Goal: Transaction & Acquisition: Purchase product/service

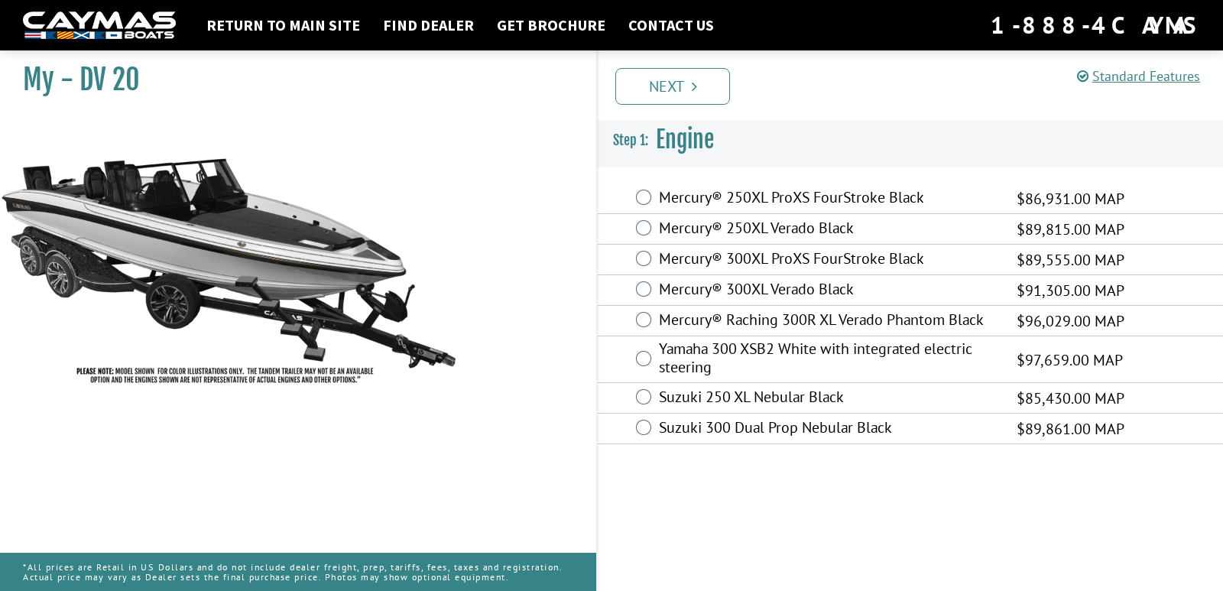
click at [762, 320] on label "Mercury® Raching 300R XL Verado Phantom Black" at bounding box center [828, 321] width 339 height 22
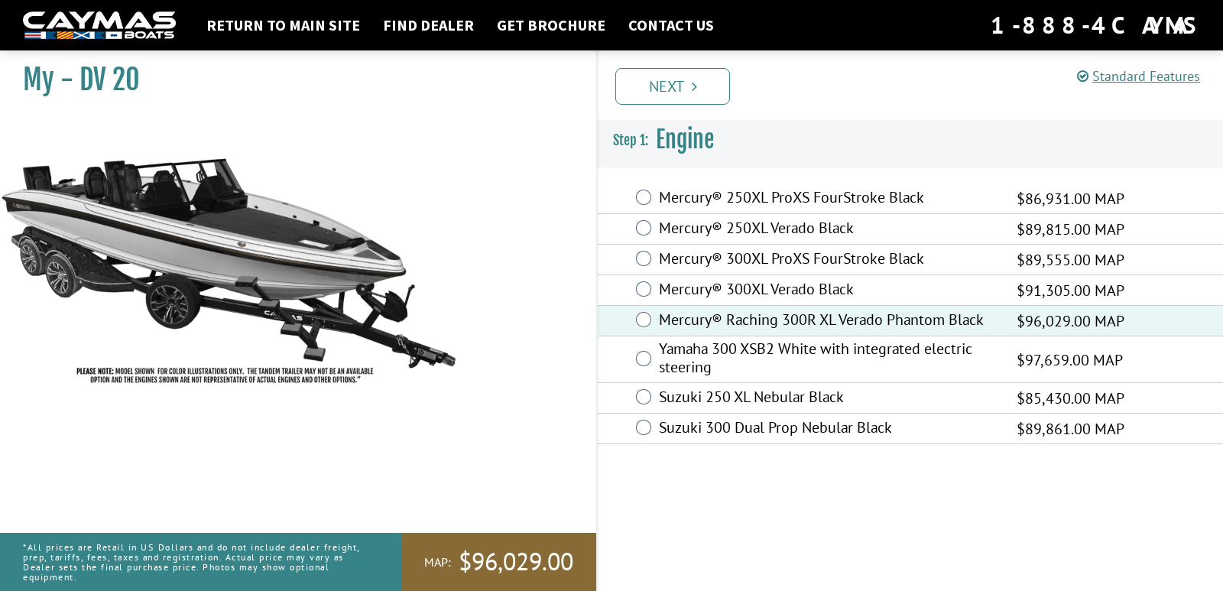
click at [760, 261] on label "Mercury® 300XL ProXS FourStroke Black" at bounding box center [828, 260] width 339 height 22
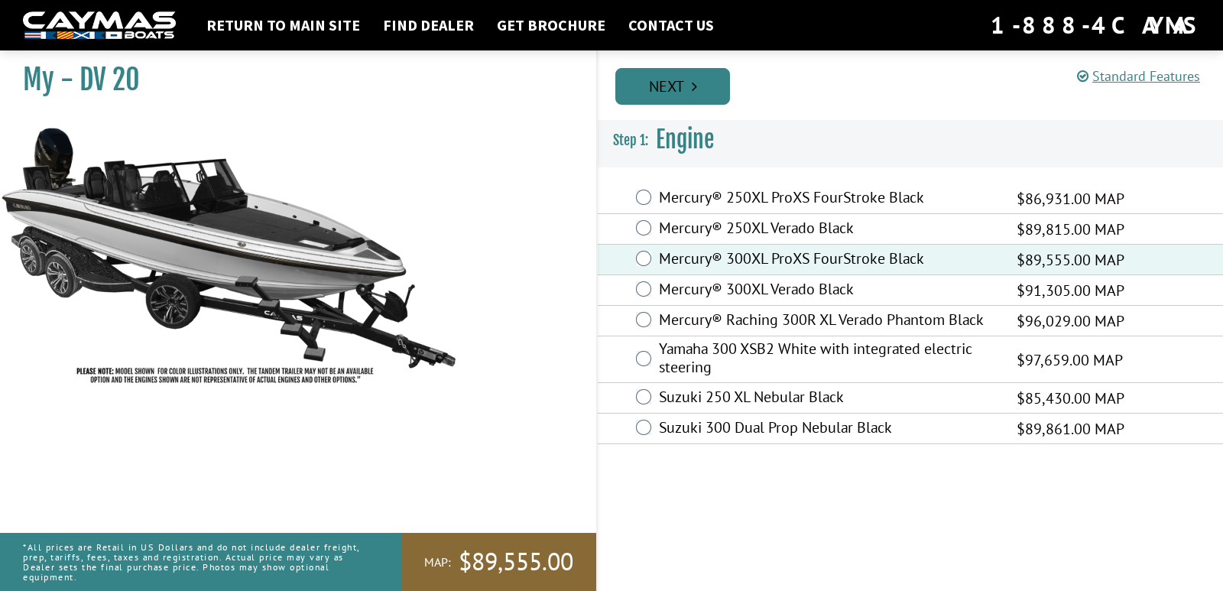
click at [687, 80] on link "Next" at bounding box center [672, 86] width 115 height 37
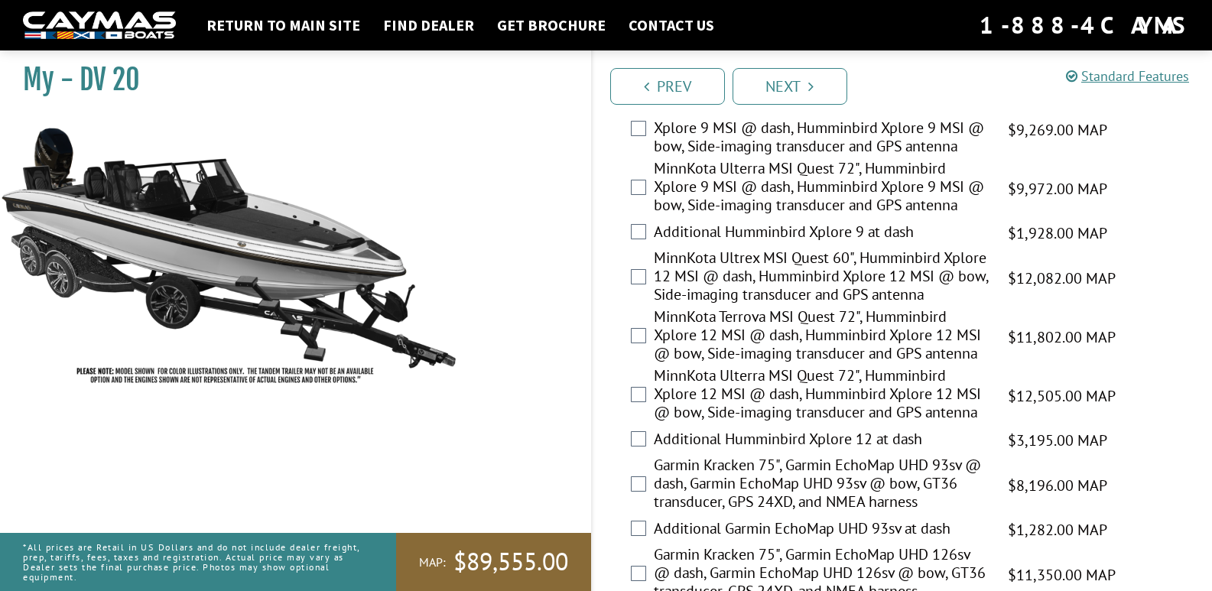
scroll to position [459, 0]
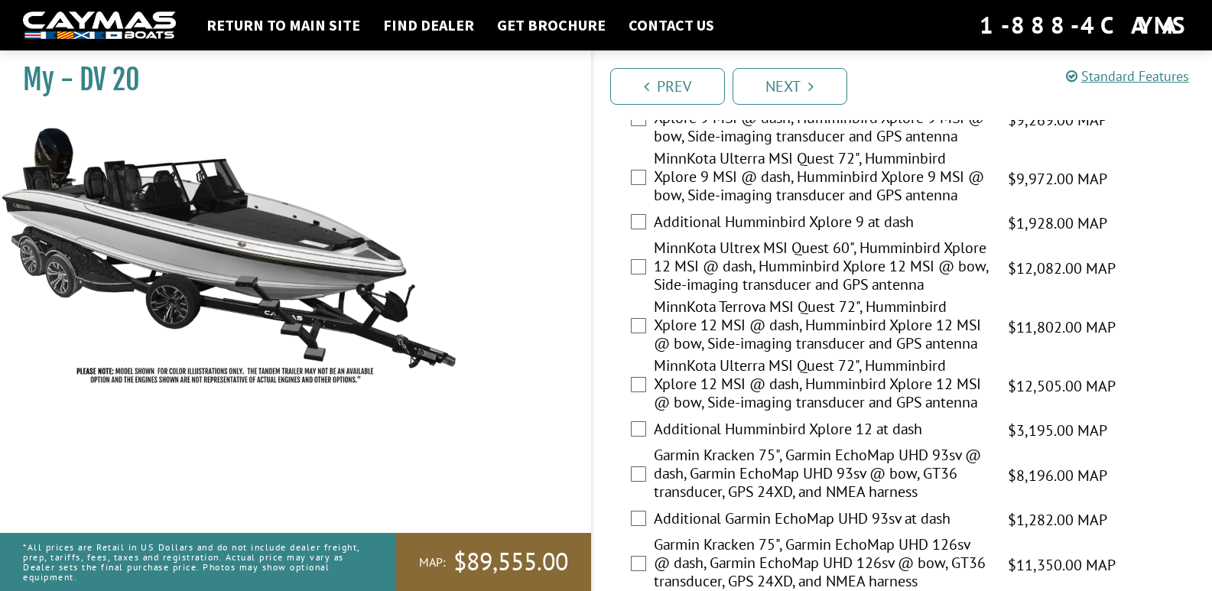
click at [781, 391] on label "MinnKota Ulterra MSI Quest 72", Humminbird Xplore 12 MSI @ dash, Humminbird Xpl…" at bounding box center [821, 385] width 335 height 59
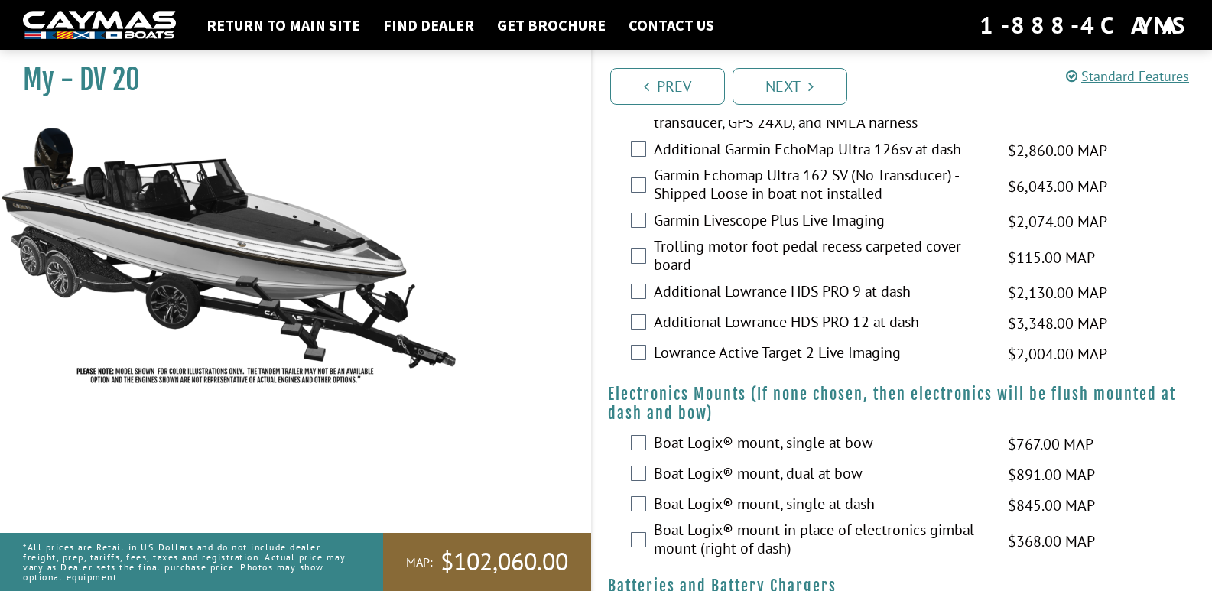
scroll to position [994, 0]
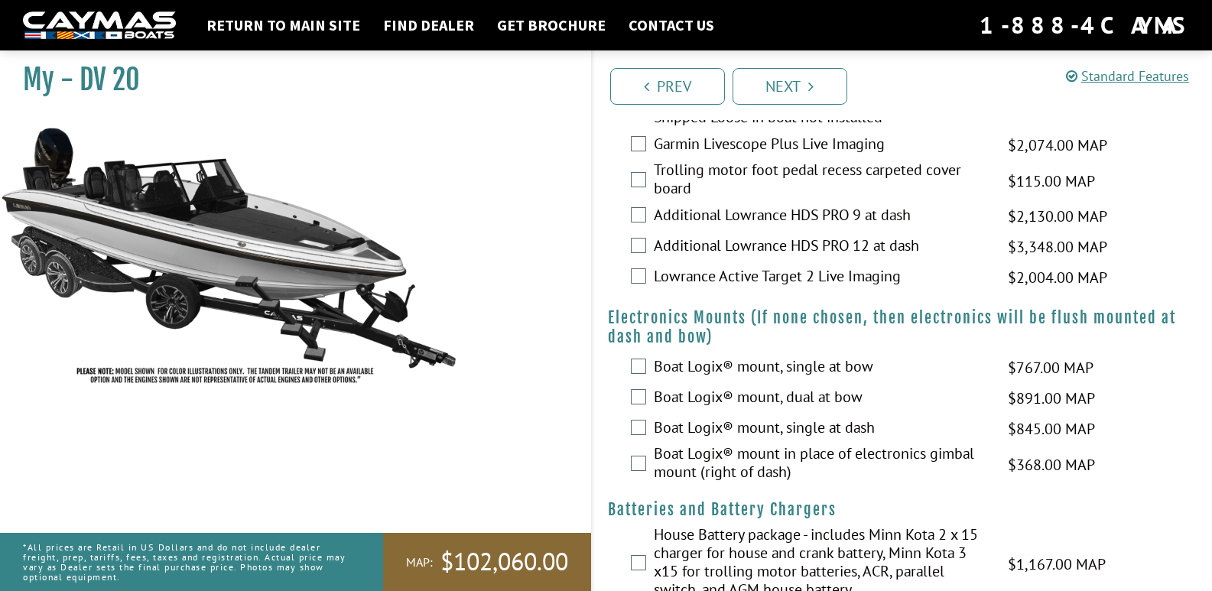
click at [810, 397] on label "Boat Logix® mount, dual at bow" at bounding box center [821, 399] width 335 height 22
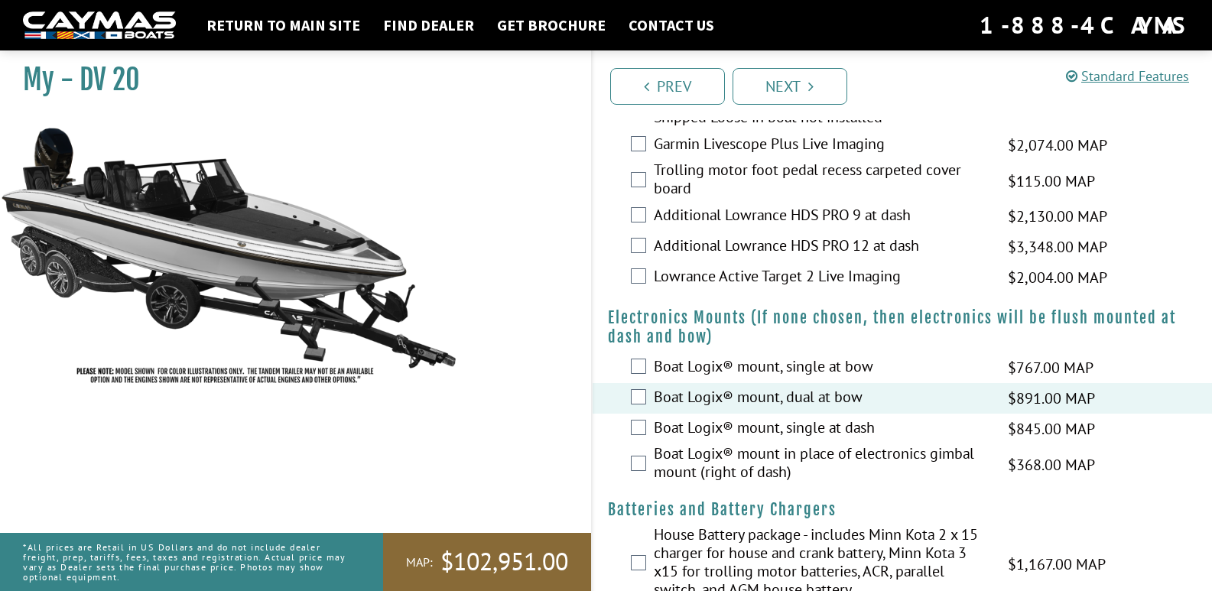
click at [754, 457] on label "Boat Logix® mount in place of electronics gimbal mount (right of dash)" at bounding box center [821, 464] width 335 height 41
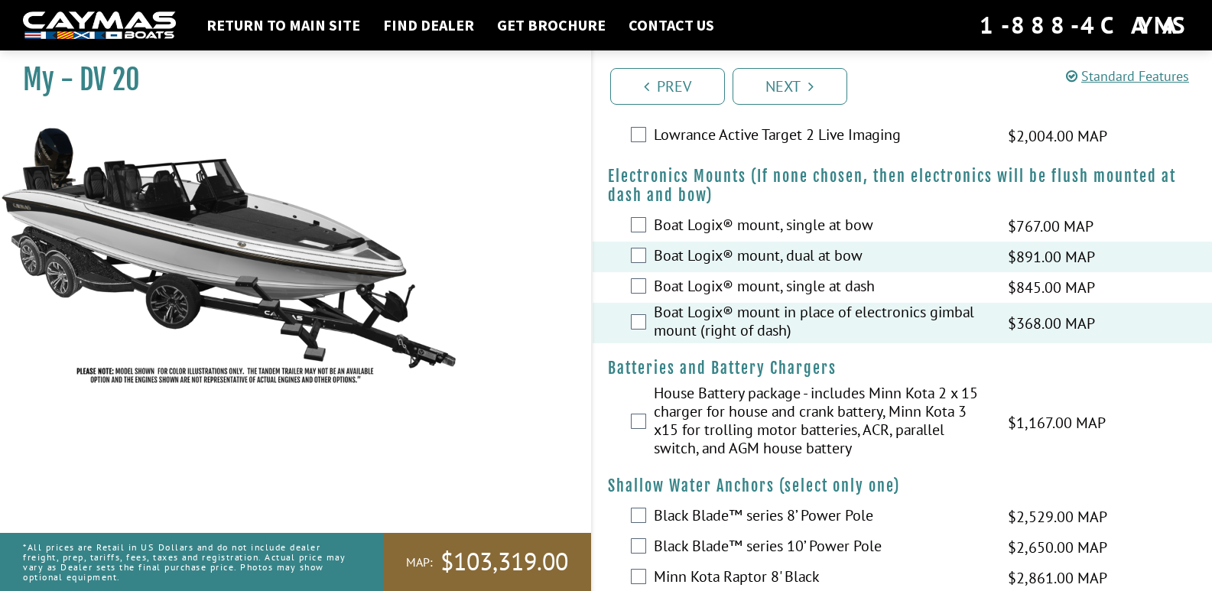
scroll to position [1147, 0]
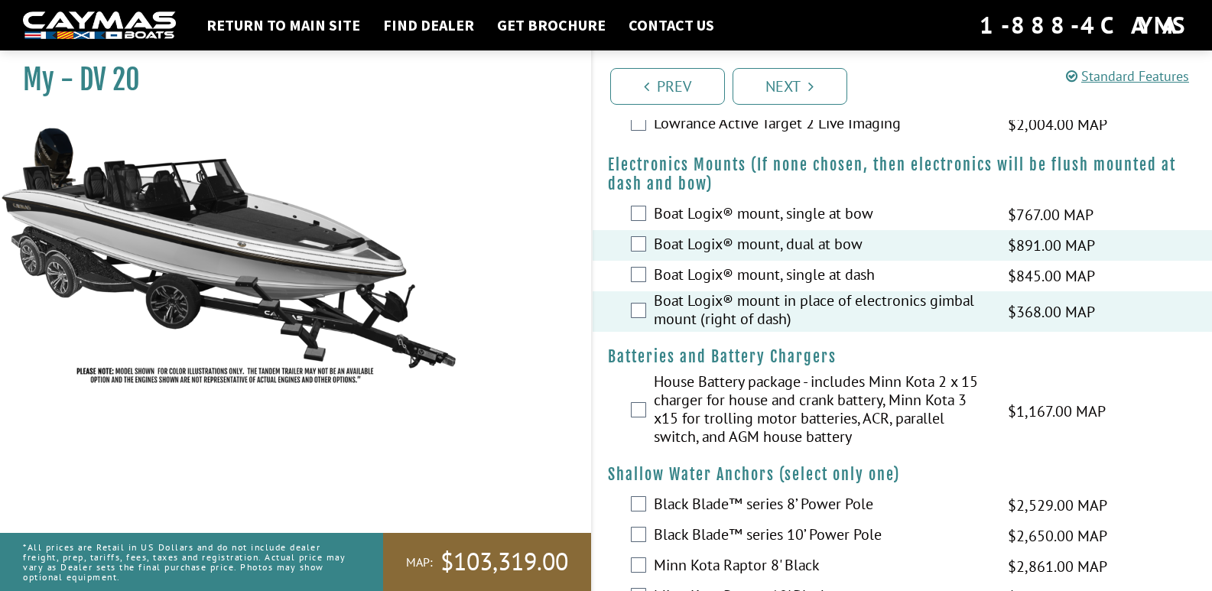
click at [757, 400] on label "House Battery package - includes Minn Kota 2 x 15 charger for house and crank b…" at bounding box center [821, 410] width 335 height 77
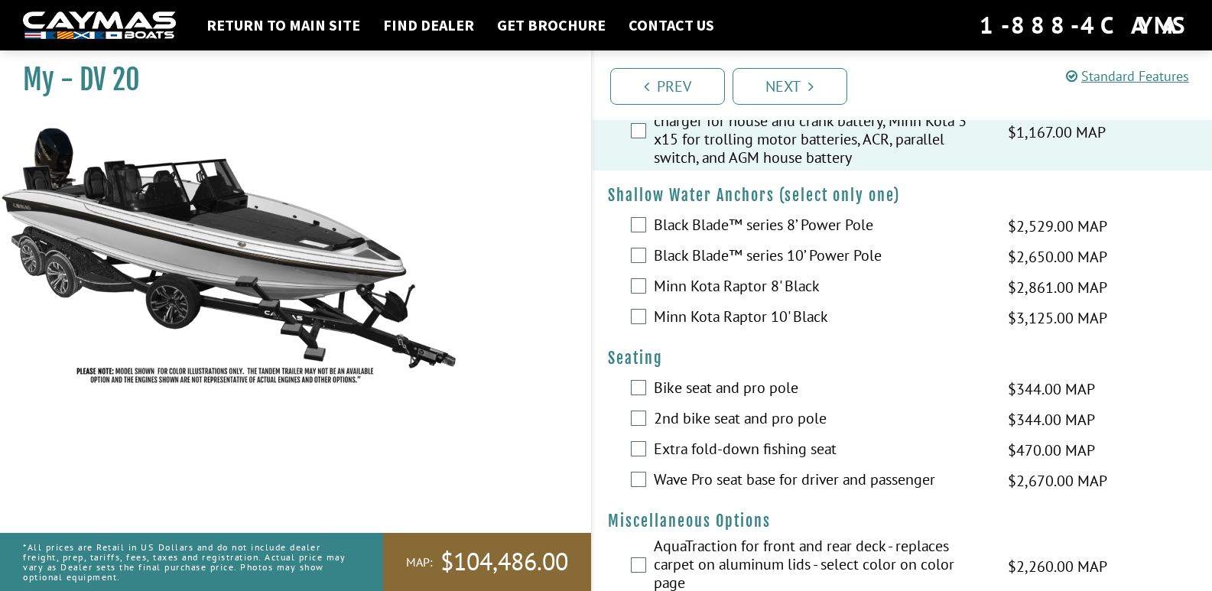
scroll to position [1453, 0]
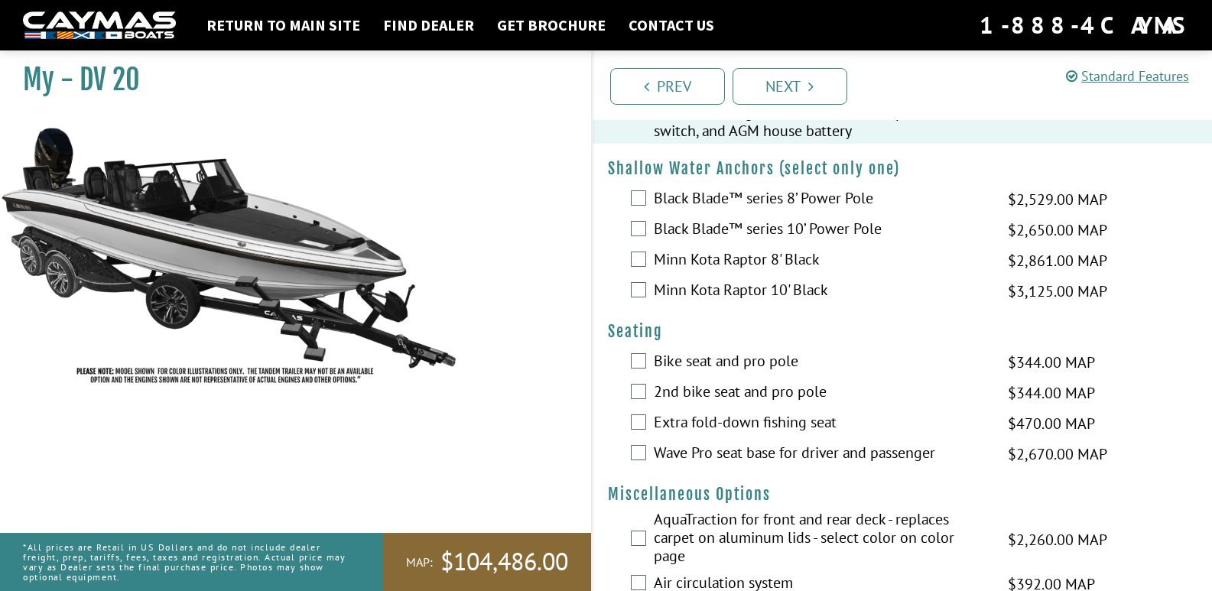
click at [731, 449] on label "Wave Pro seat base for driver and passenger" at bounding box center [821, 454] width 335 height 22
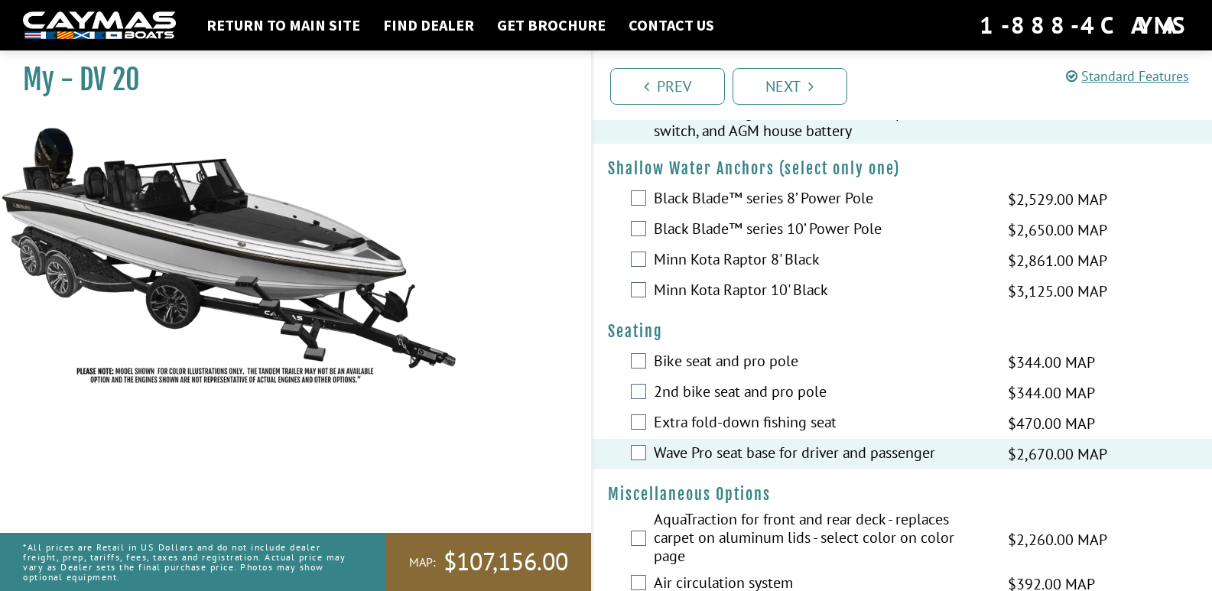
click at [710, 421] on label "Extra fold-down fishing seat" at bounding box center [821, 424] width 335 height 22
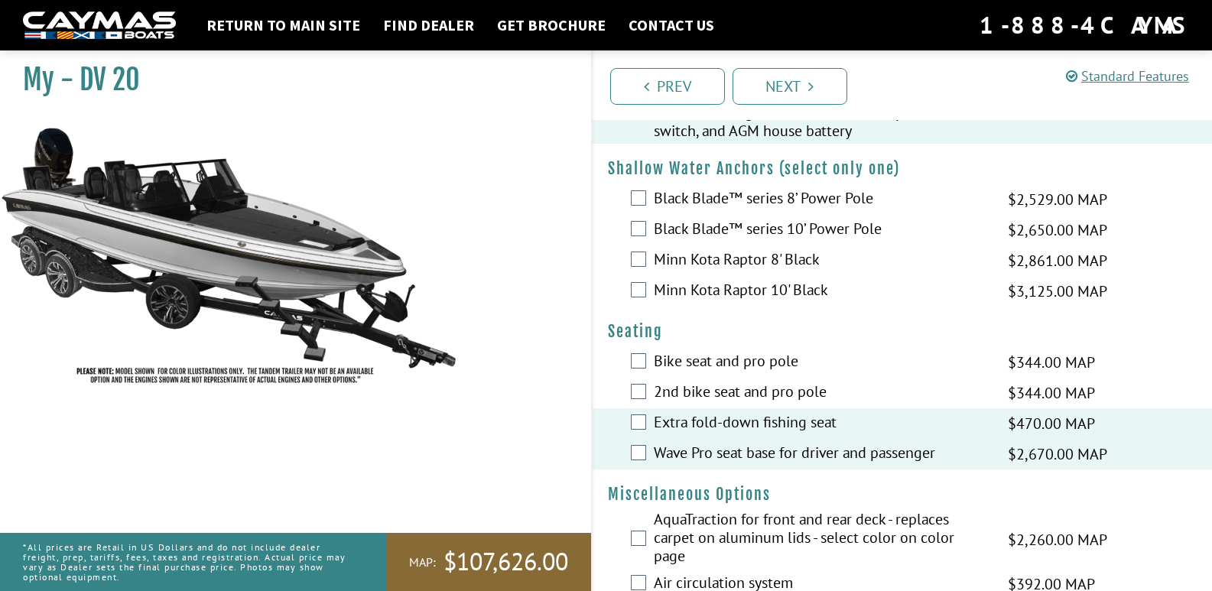
click at [729, 391] on label "2nd bike seat and pro pole" at bounding box center [821, 393] width 335 height 22
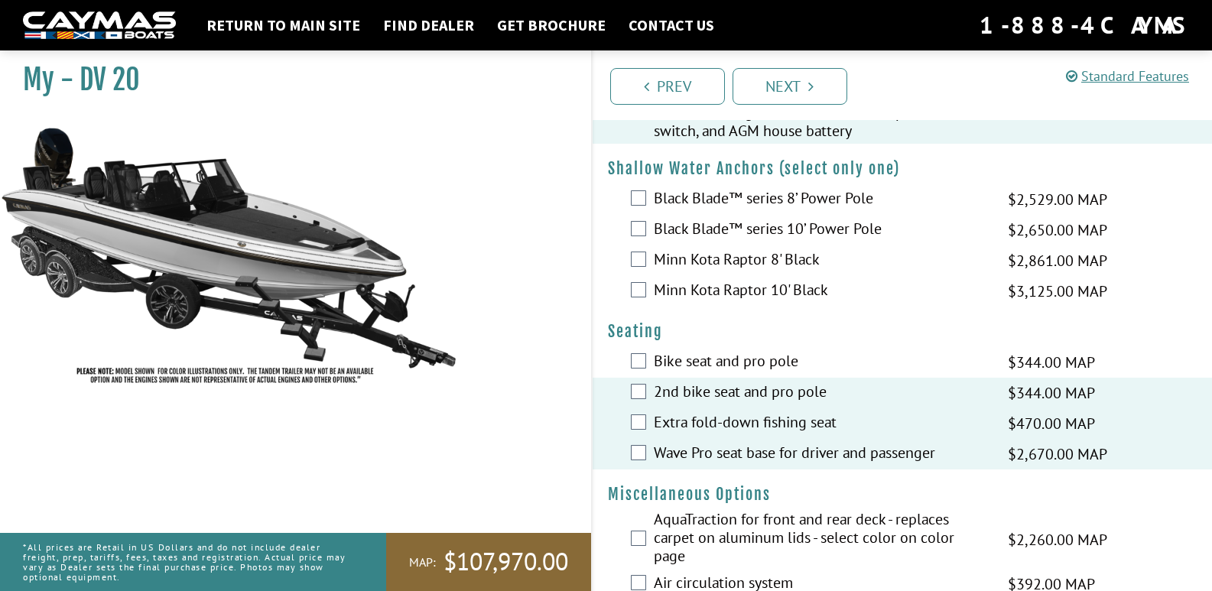
click at [748, 365] on label "Bike seat and pro pole" at bounding box center [821, 363] width 335 height 22
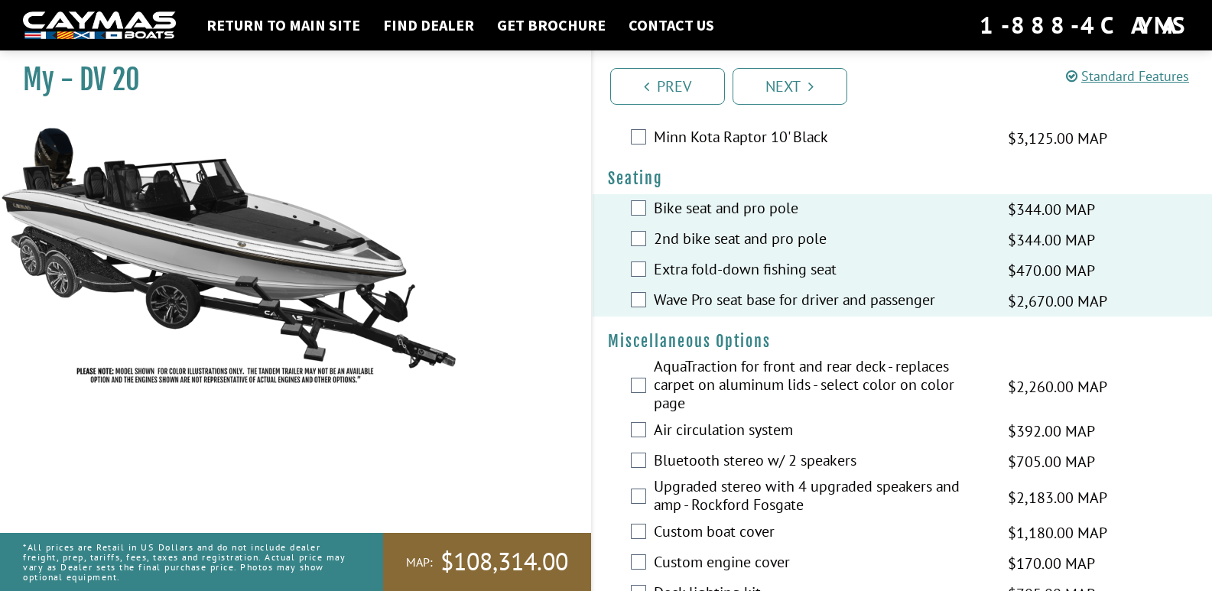
scroll to position [1682, 0]
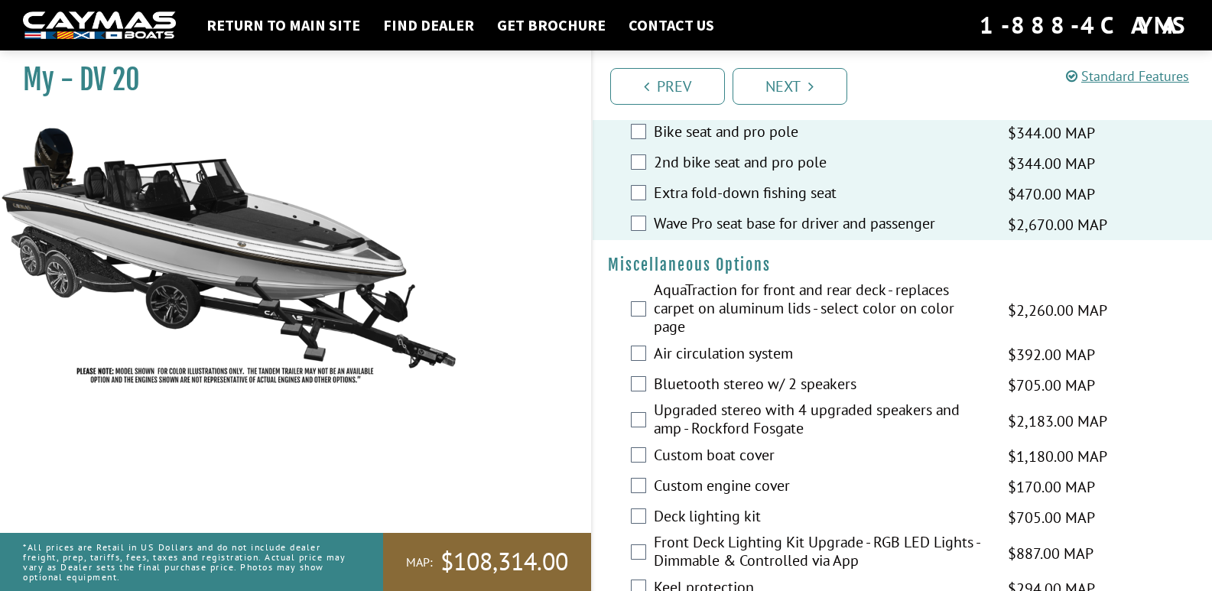
click at [741, 297] on label "AquaTraction for front and rear deck - replaces carpet on aluminum lids - selec…" at bounding box center [821, 310] width 335 height 59
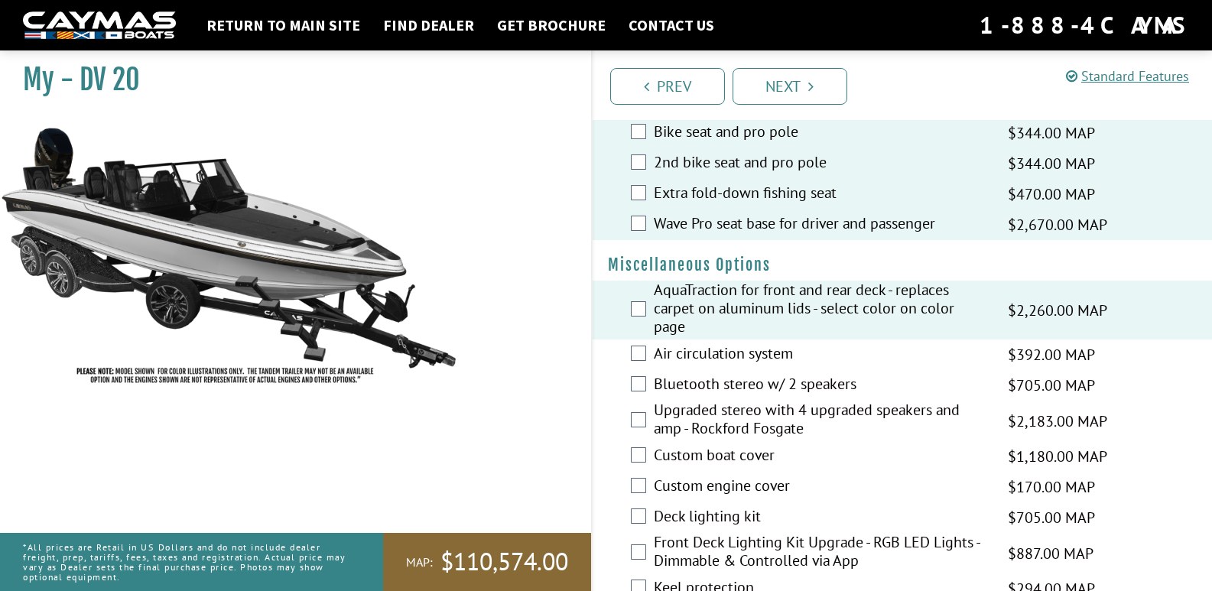
click at [733, 420] on label "Upgraded stereo with 4 upgraded speakers and amp - Rockford Fosgate" at bounding box center [821, 421] width 335 height 41
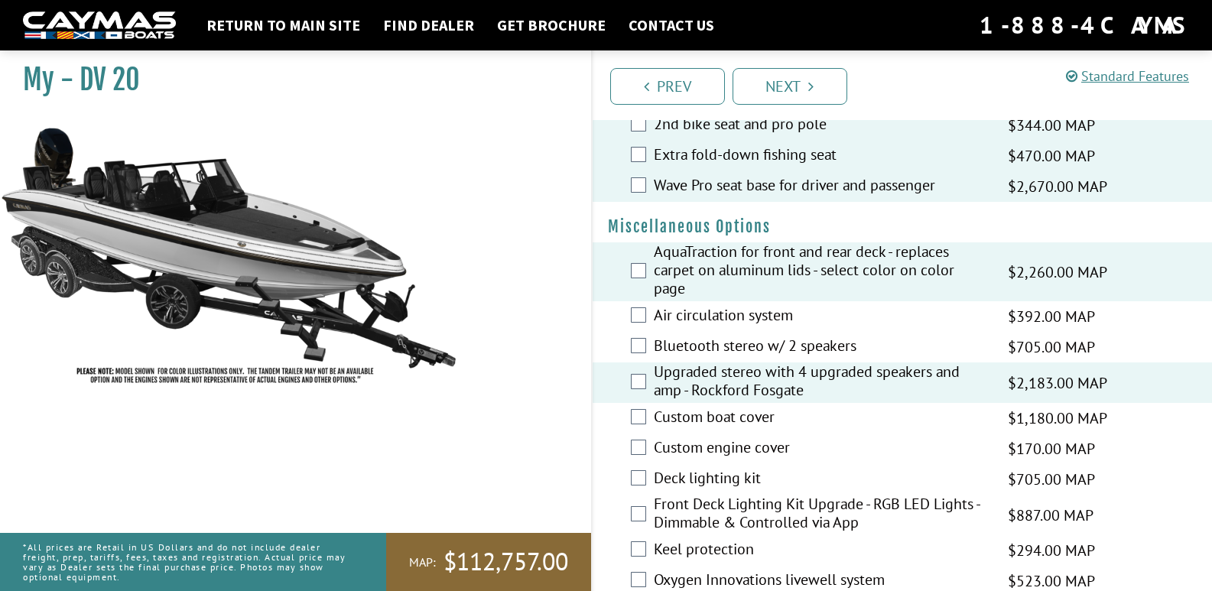
scroll to position [1759, 0]
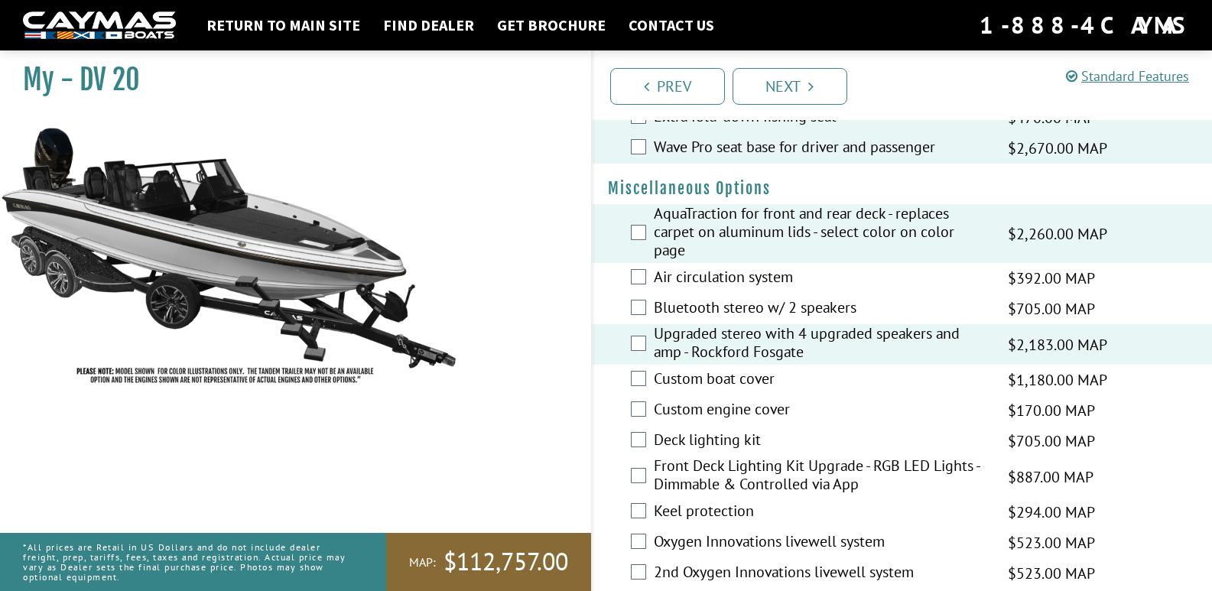
click at [719, 374] on label "Custom boat cover" at bounding box center [821, 380] width 335 height 22
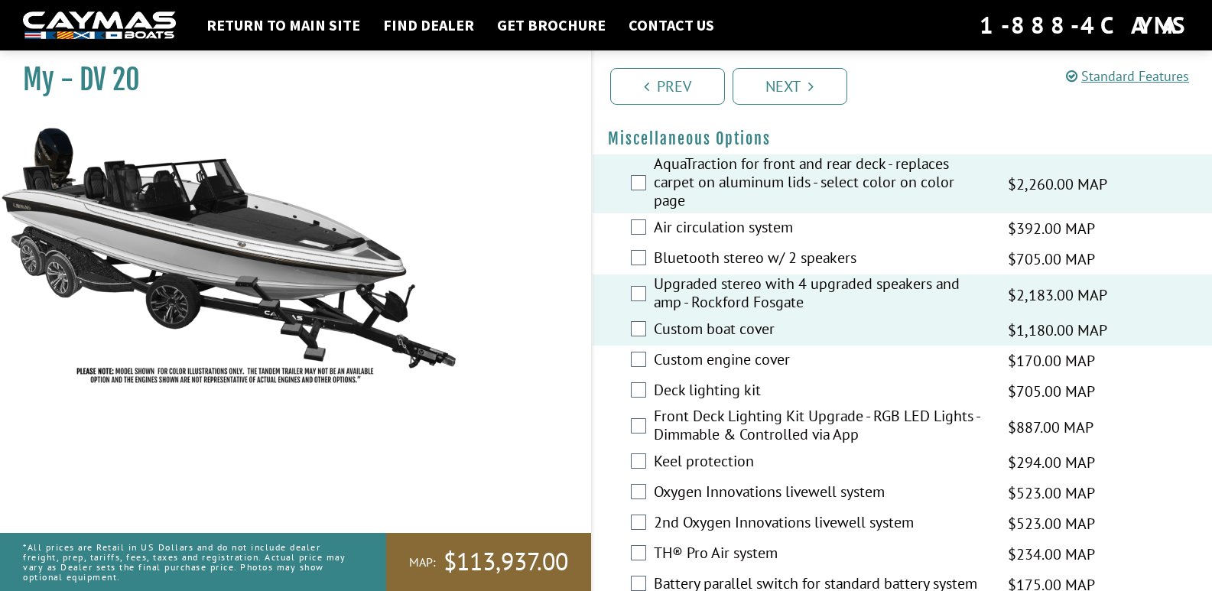
scroll to position [1835, 0]
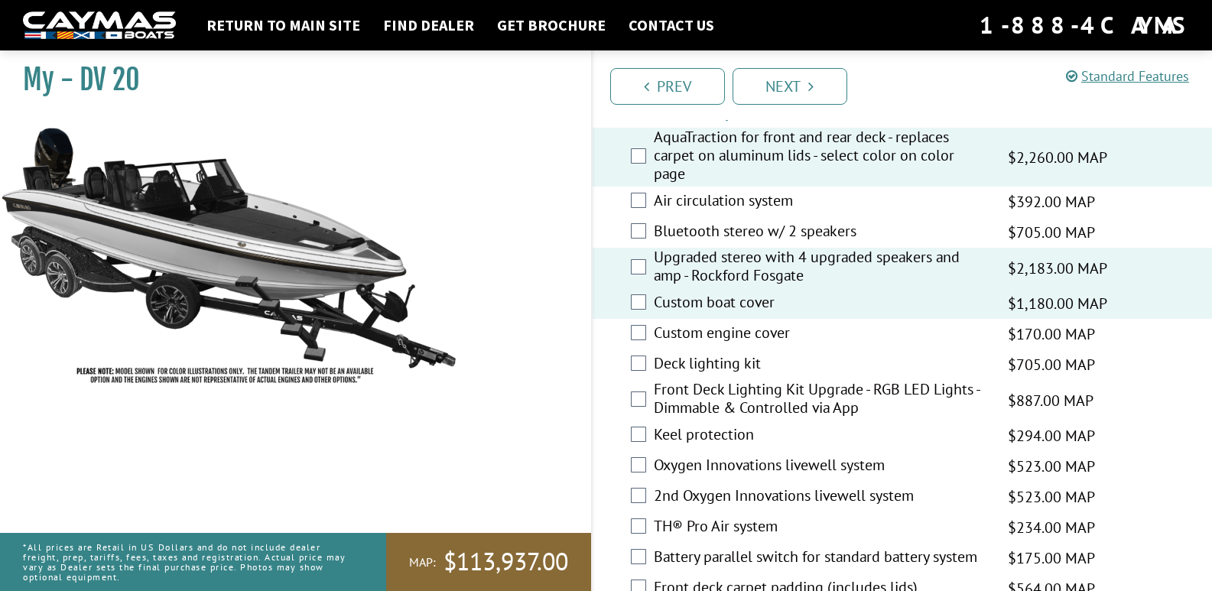
click at [725, 365] on label "Deck lighting kit" at bounding box center [821, 365] width 335 height 22
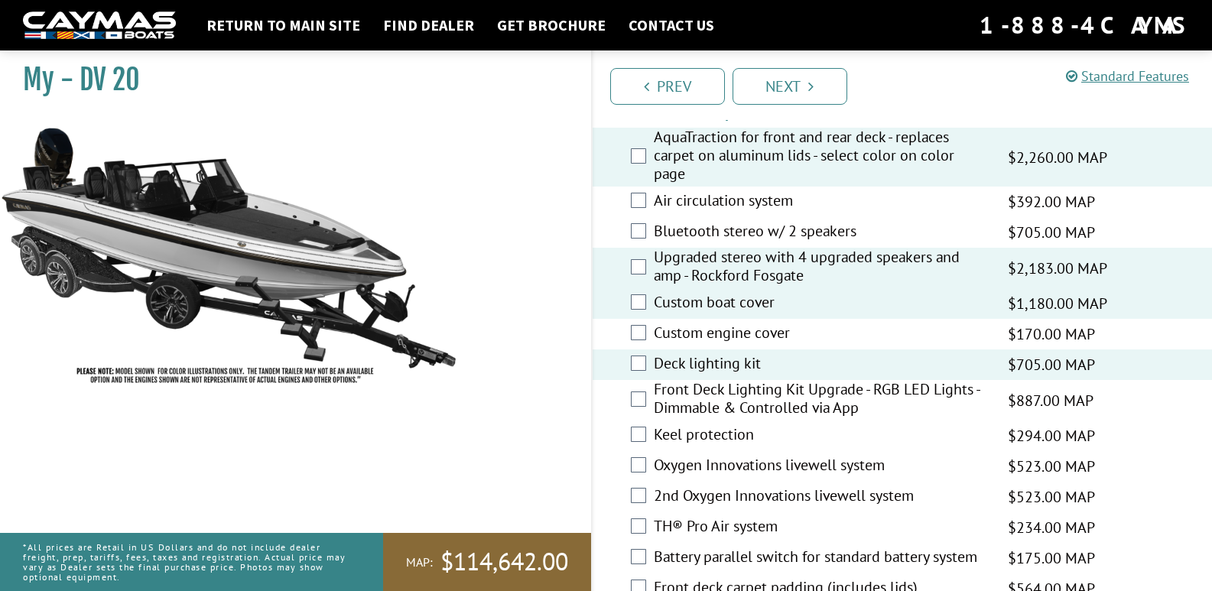
click at [729, 409] on label "Front Deck Lighting Kit Upgrade - RGB LED Lights - Dimmable & Controlled via App" at bounding box center [821, 400] width 335 height 41
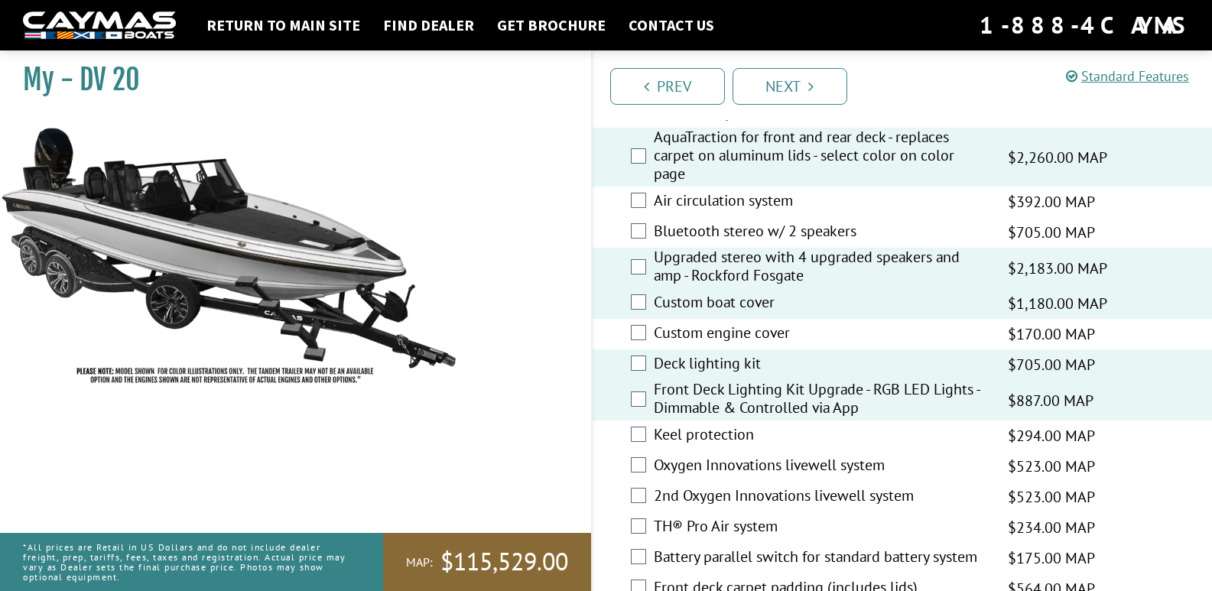
click at [726, 362] on label "Deck lighting kit" at bounding box center [821, 365] width 335 height 22
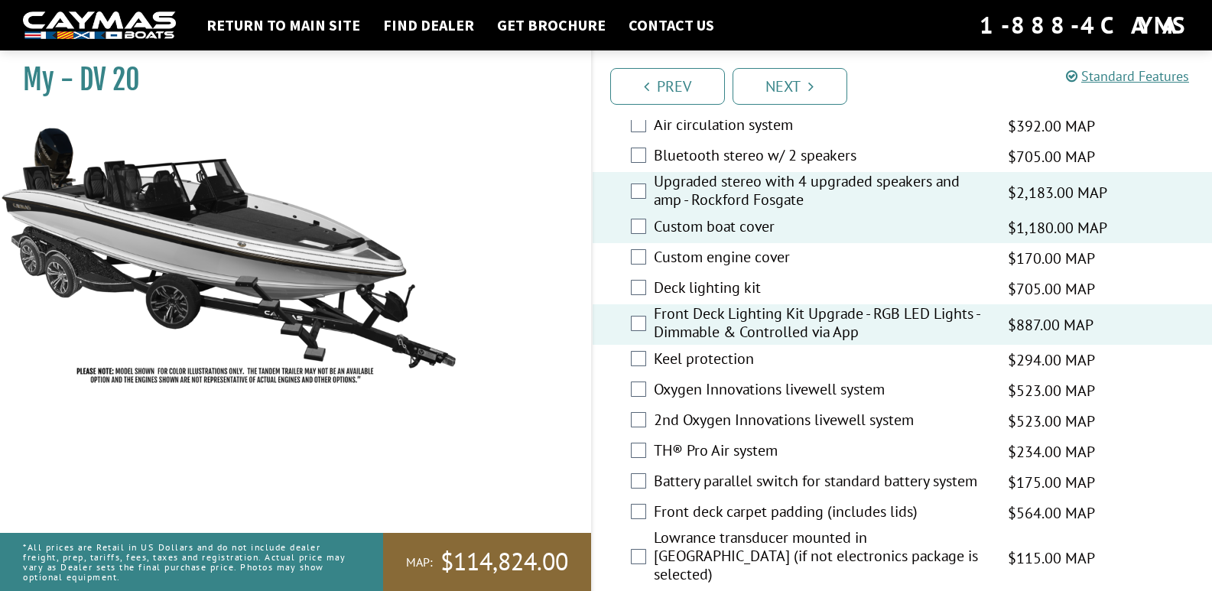
scroll to position [1911, 0]
click at [729, 360] on label "Keel protection" at bounding box center [821, 360] width 335 height 22
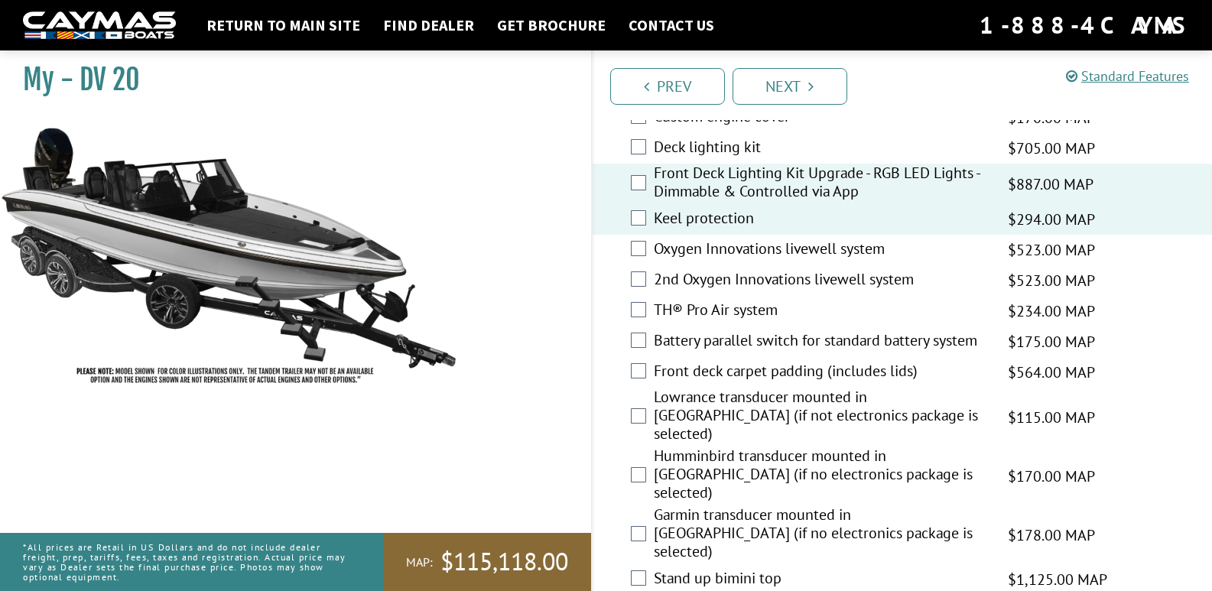
scroll to position [2064, 0]
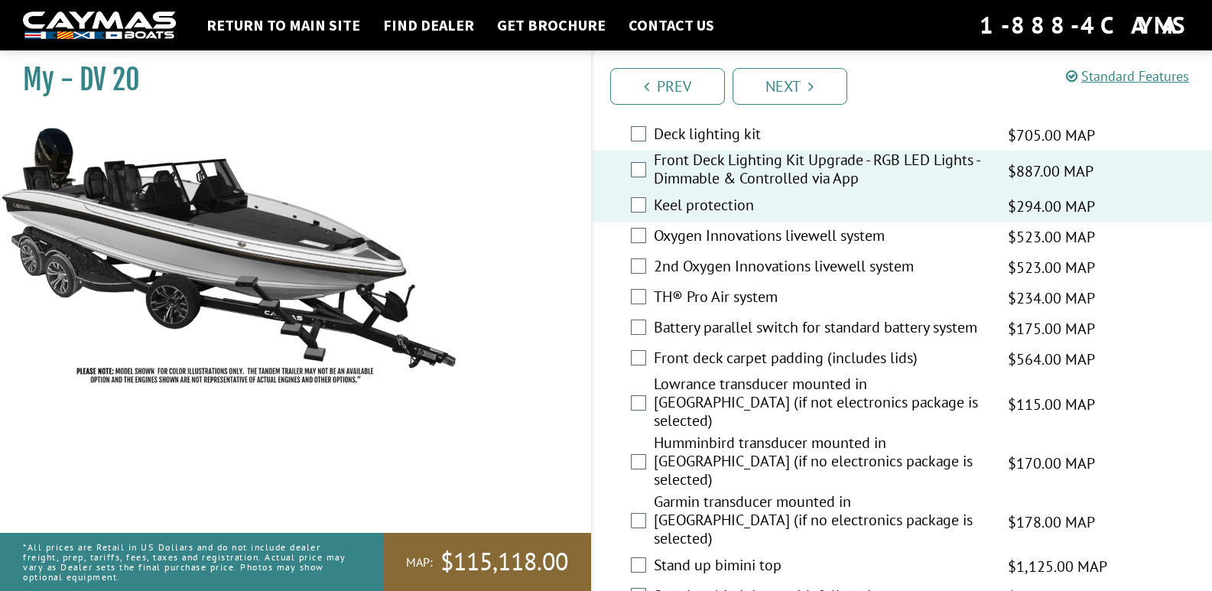
click at [707, 330] on label "Battery parallel switch for standard battery system" at bounding box center [821, 329] width 335 height 22
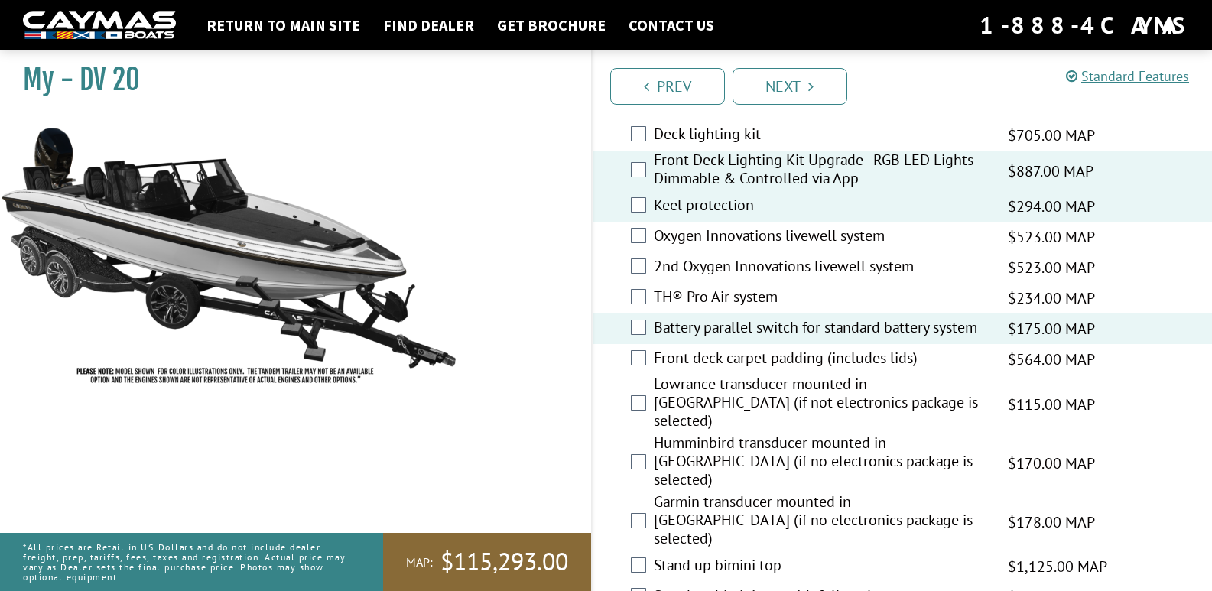
click at [712, 359] on label "Front deck carpet padding (includes lids)" at bounding box center [821, 360] width 335 height 22
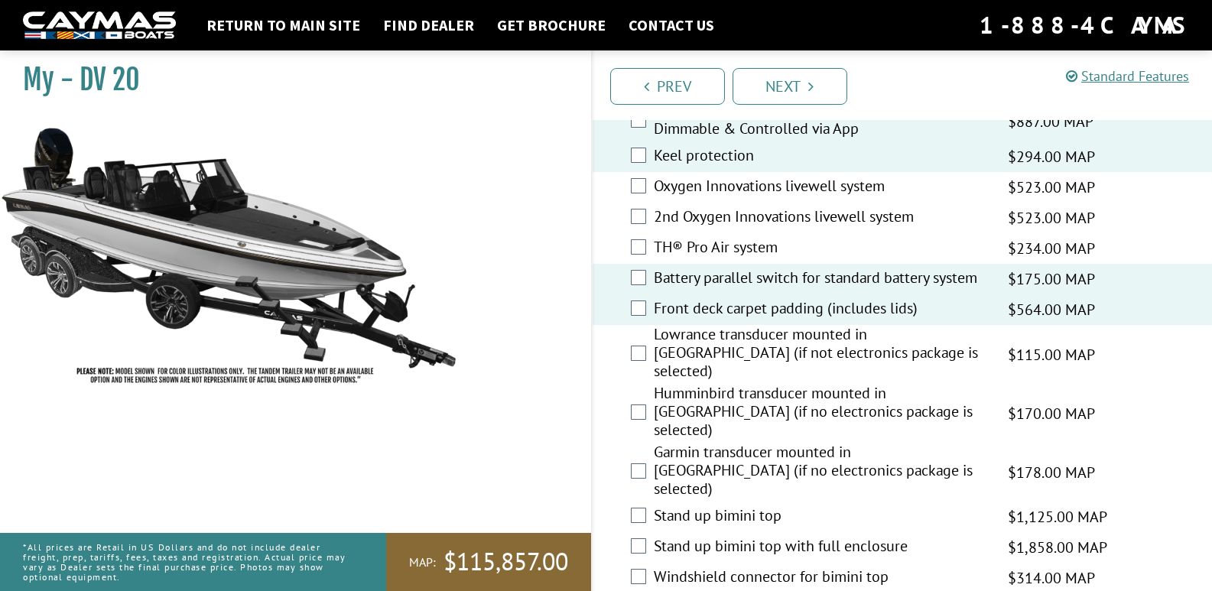
scroll to position [2141, 0]
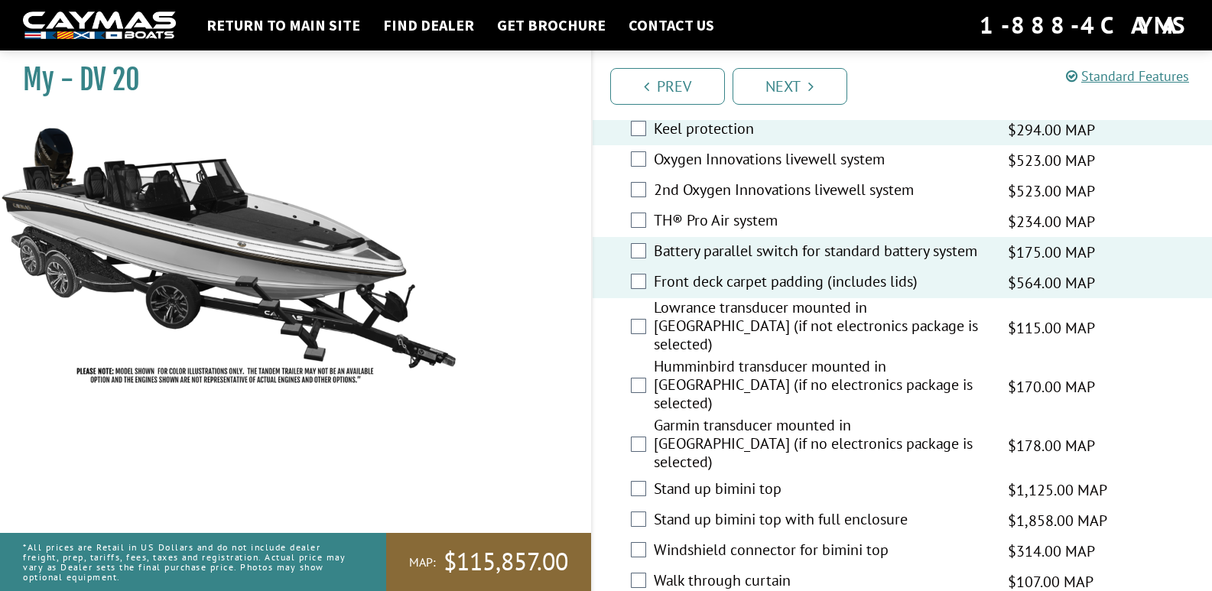
click at [729, 510] on label "Stand up bimini top with full enclosure" at bounding box center [821, 521] width 335 height 22
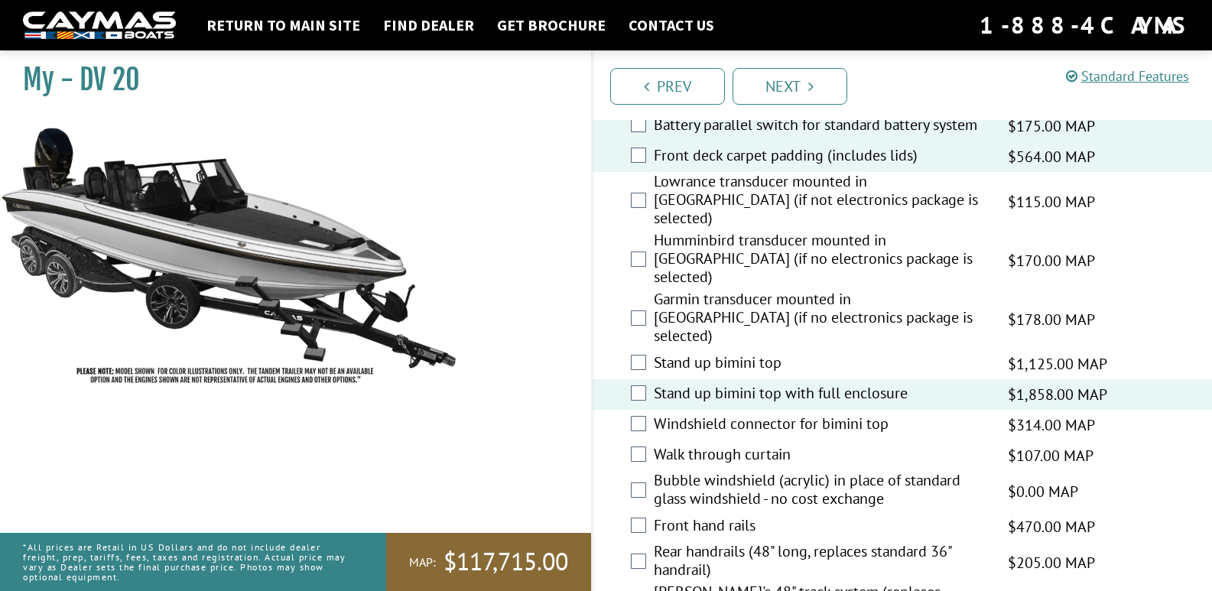
scroll to position [2294, 0]
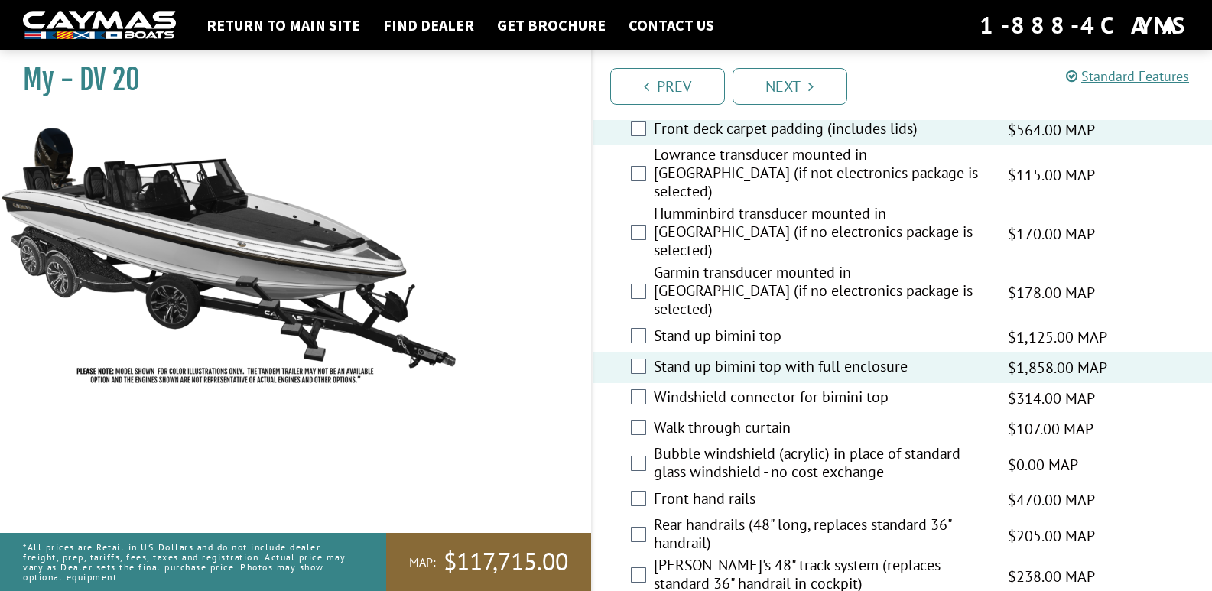
click at [727, 489] on label "Front hand rails" at bounding box center [821, 500] width 335 height 22
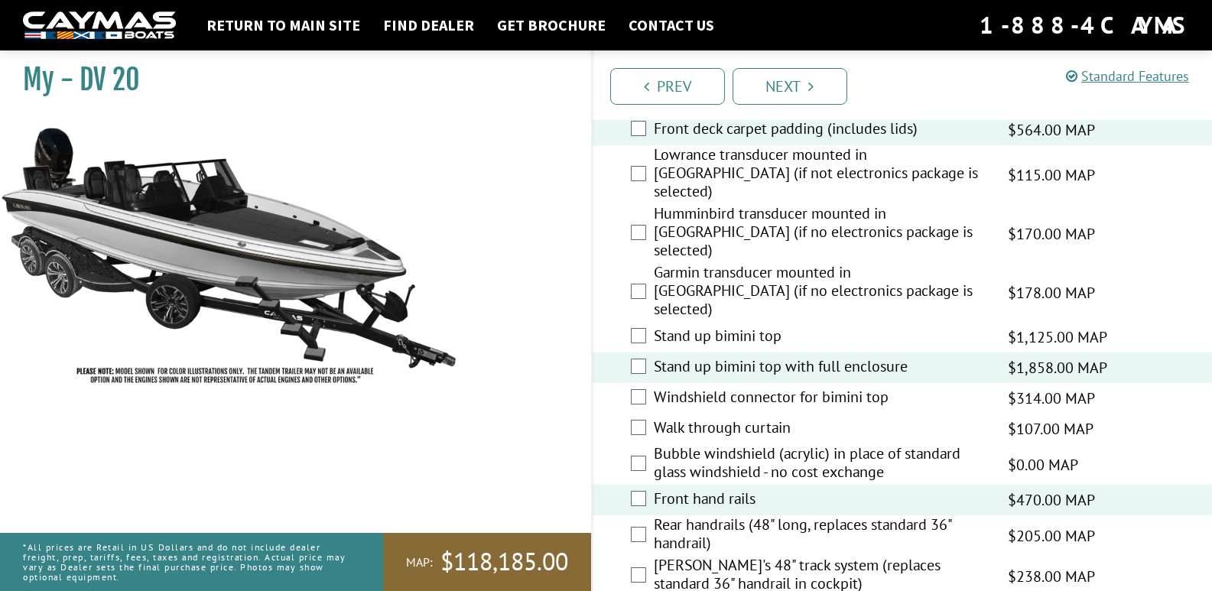
scroll to position [2370, 0]
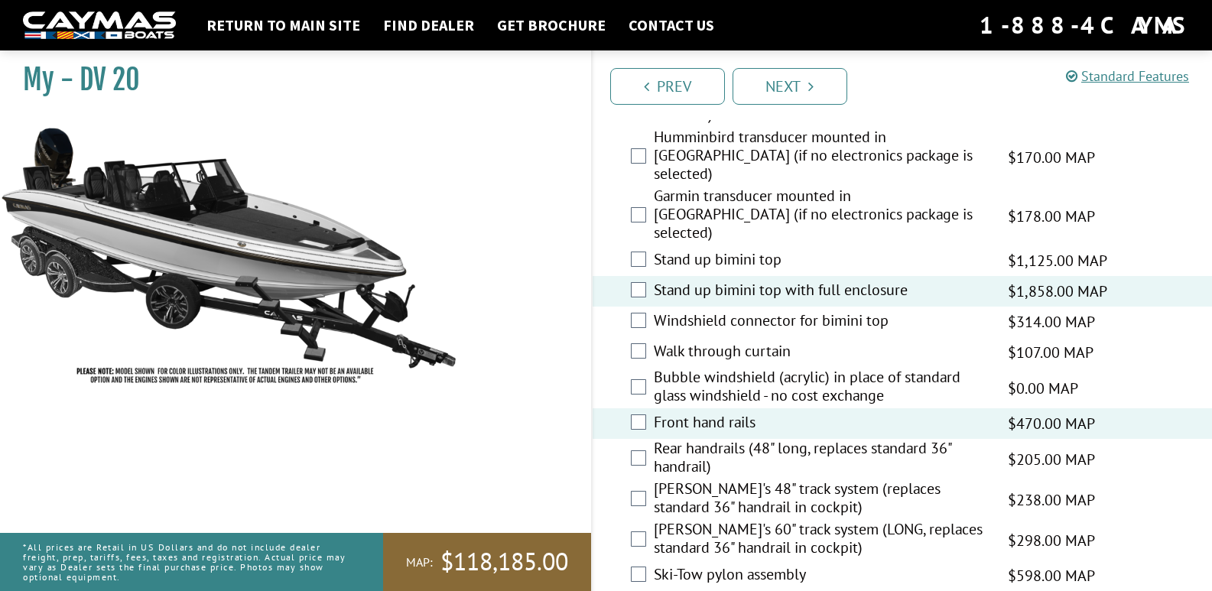
click at [733, 520] on label "[PERSON_NAME]'s 60" track system (LONG, replaces standard 36" handrail in cockp…" at bounding box center [821, 540] width 335 height 41
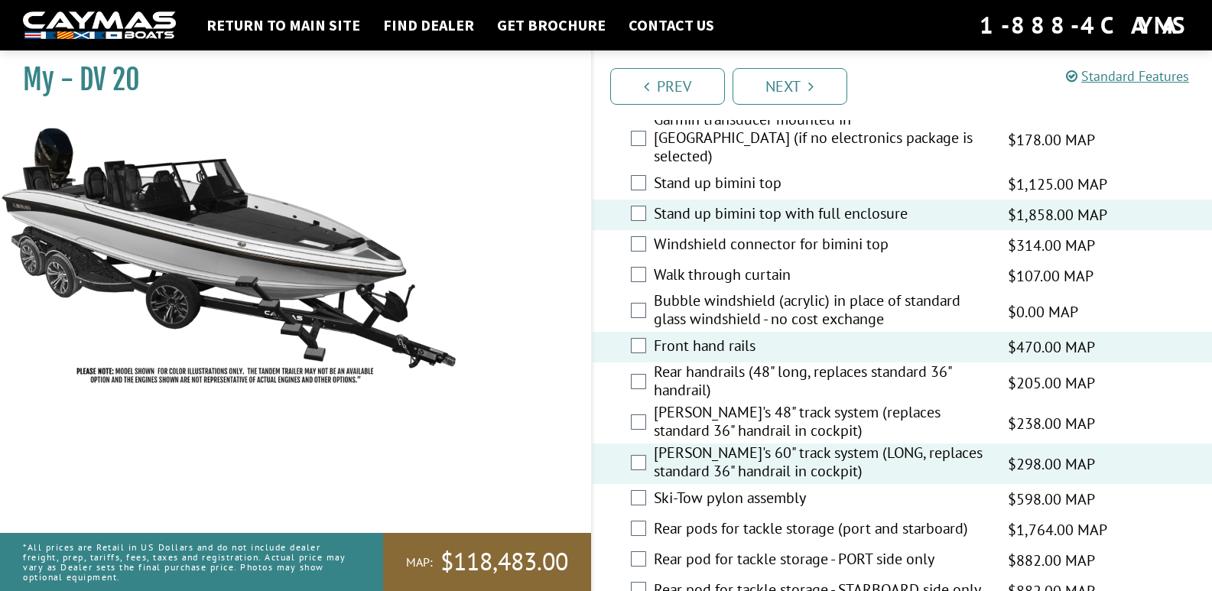
scroll to position [2523, 0]
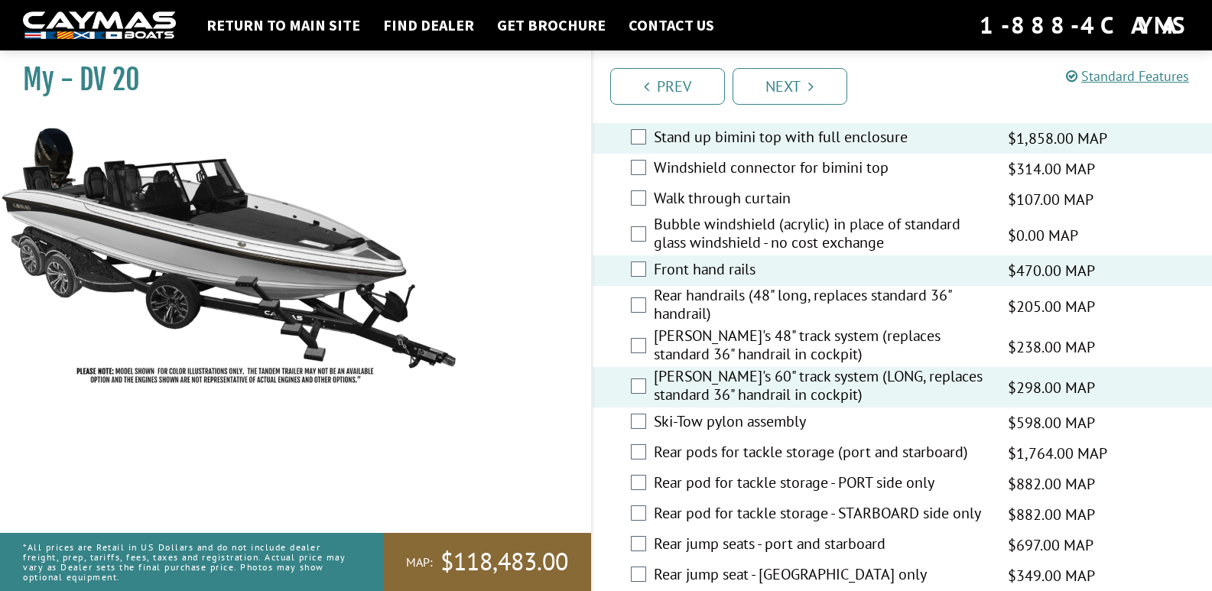
click at [732, 412] on label "Ski-Tow pylon assembly" at bounding box center [821, 423] width 335 height 22
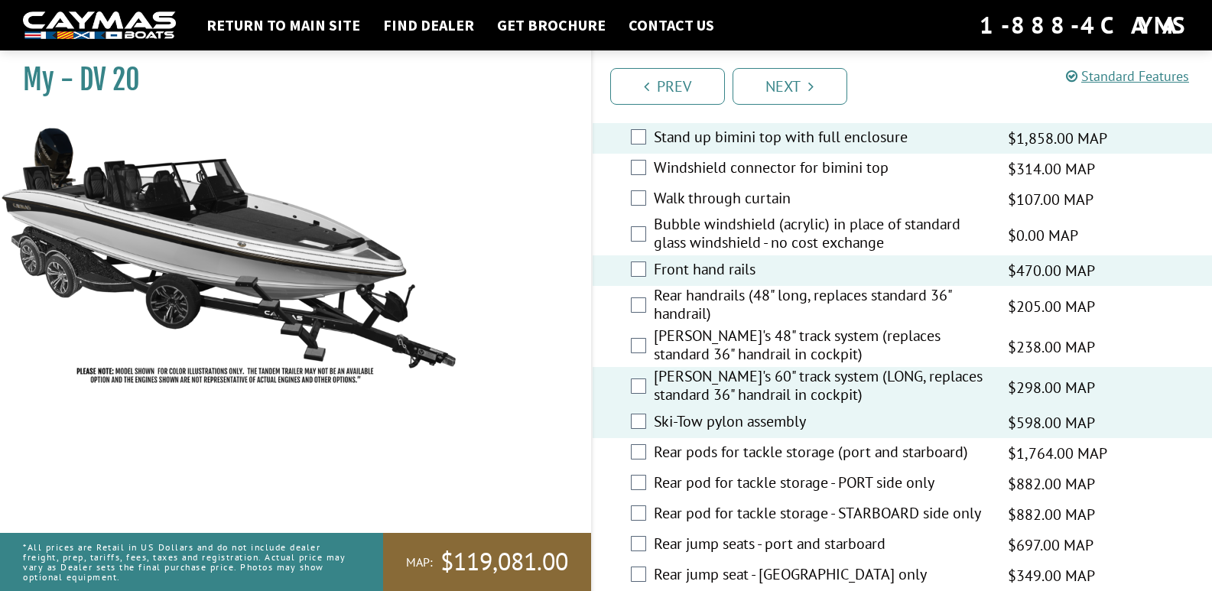
click at [731, 443] on label "Rear pods for tackle storage (port and starboard)" at bounding box center [821, 454] width 335 height 22
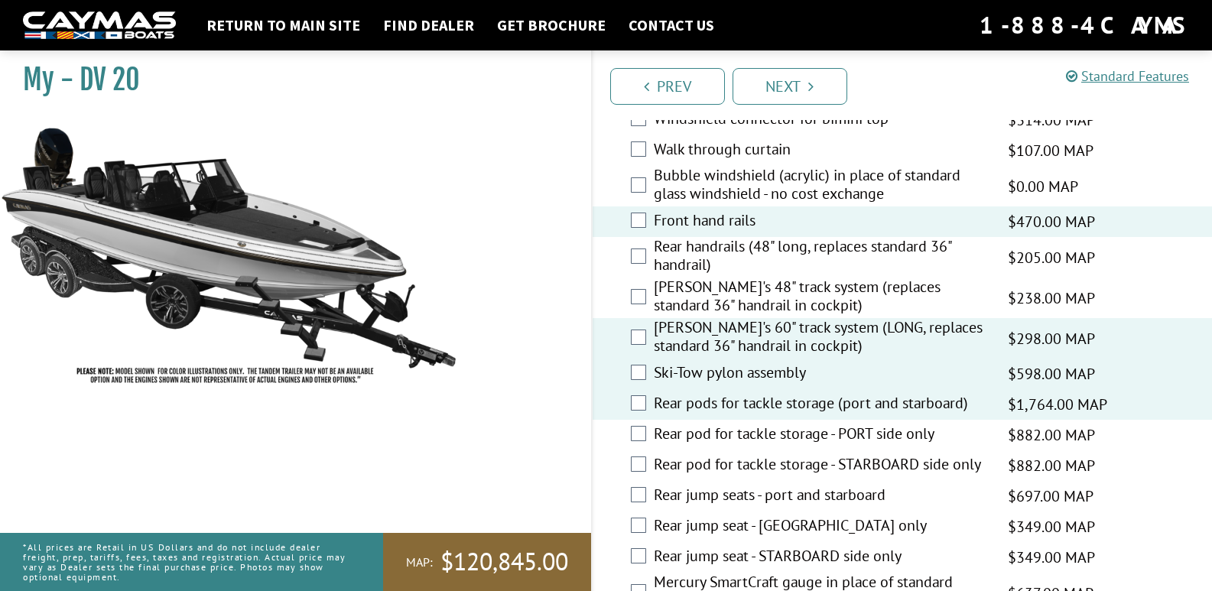
scroll to position [2600, 0]
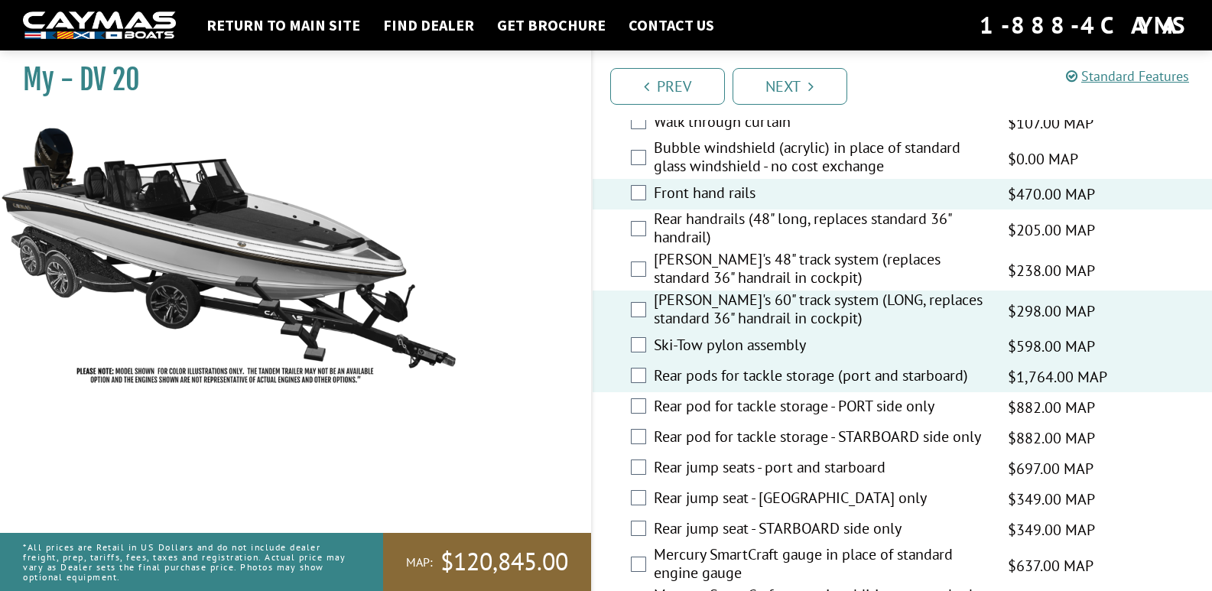
click at [763, 458] on label "Rear jump seats - port and starboard" at bounding box center [821, 469] width 335 height 22
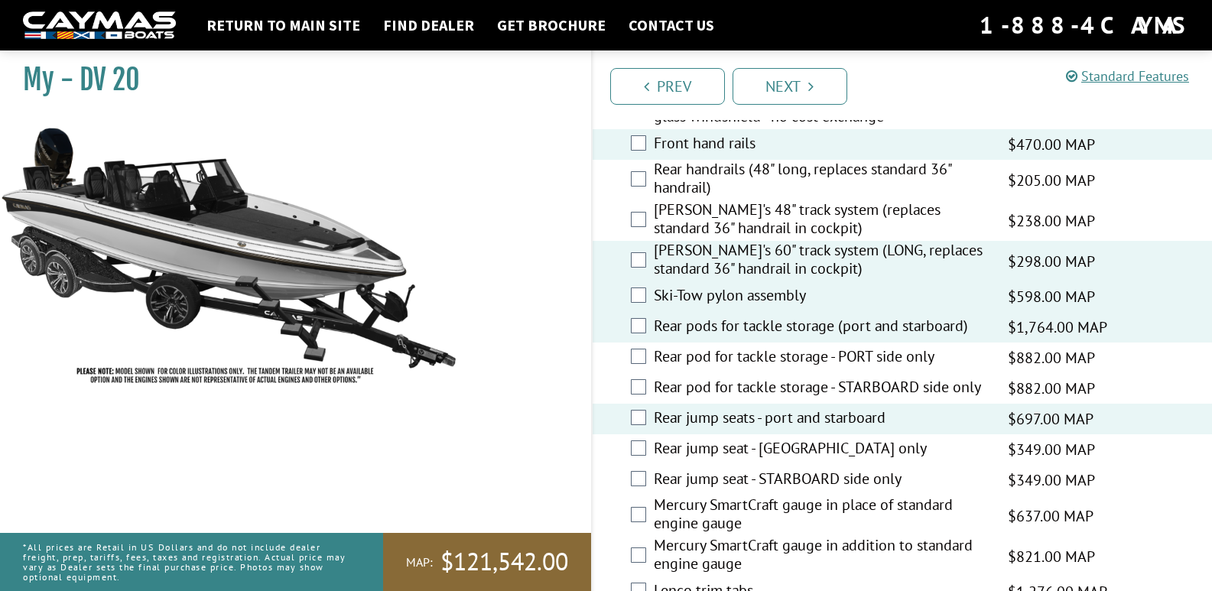
scroll to position [2676, 0]
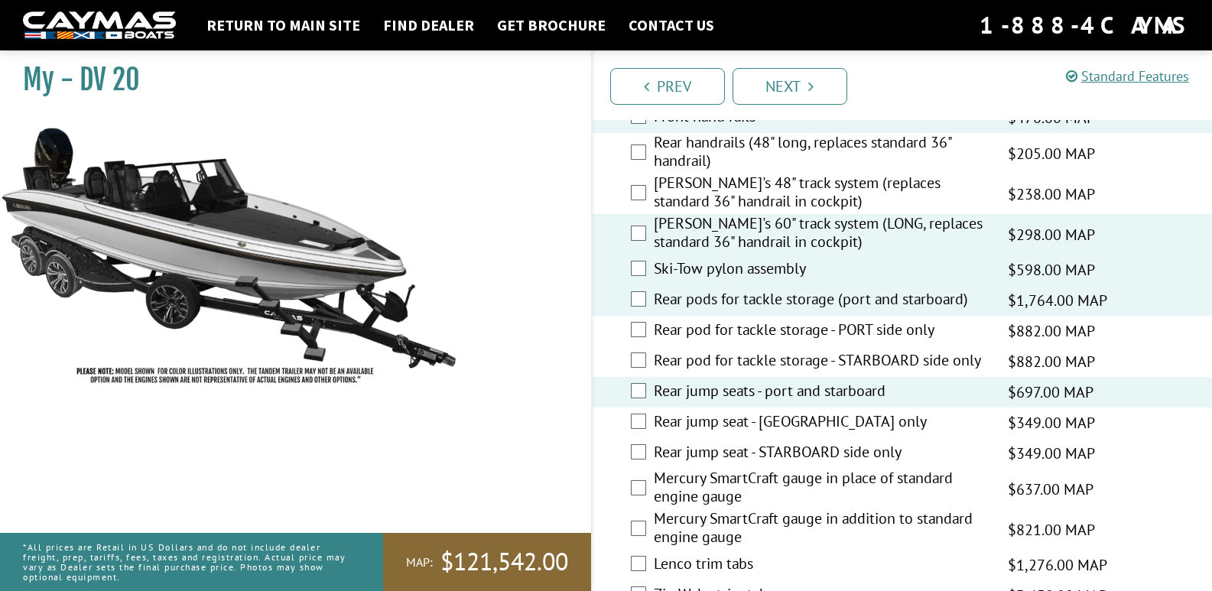
click at [719, 469] on label "Mercury SmartCraft gauge in place of standard engine gauge" at bounding box center [821, 489] width 335 height 41
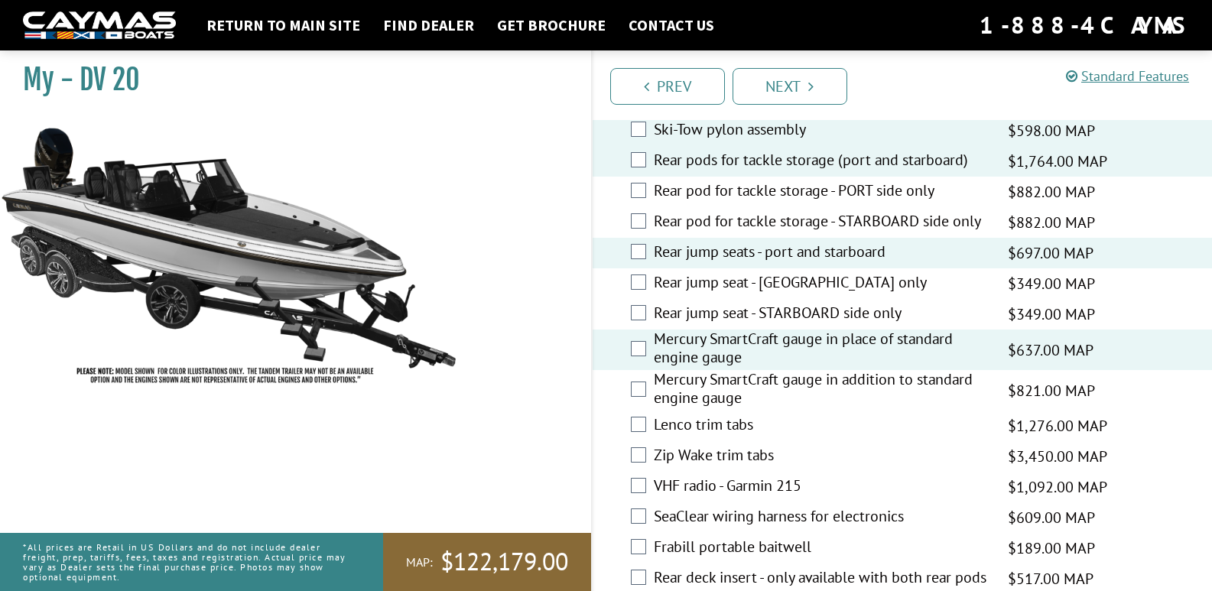
scroll to position [2829, 0]
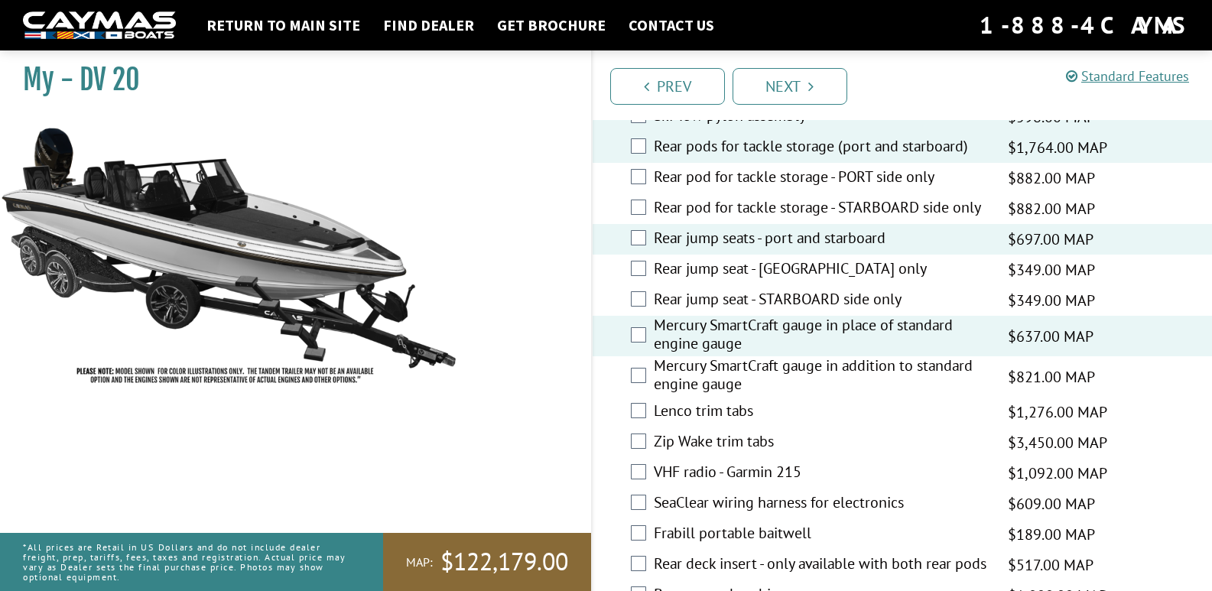
click at [717, 432] on label "Zip Wake trim tabs" at bounding box center [821, 443] width 335 height 22
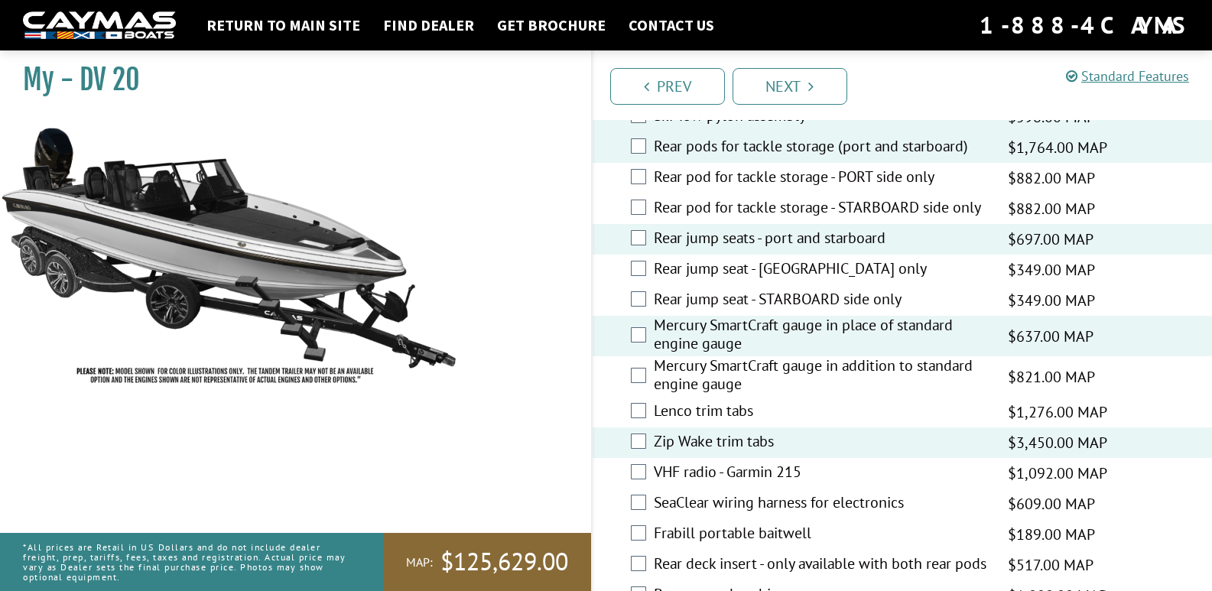
click at [715, 493] on label "SeaClear wiring harness for electronics" at bounding box center [821, 504] width 335 height 22
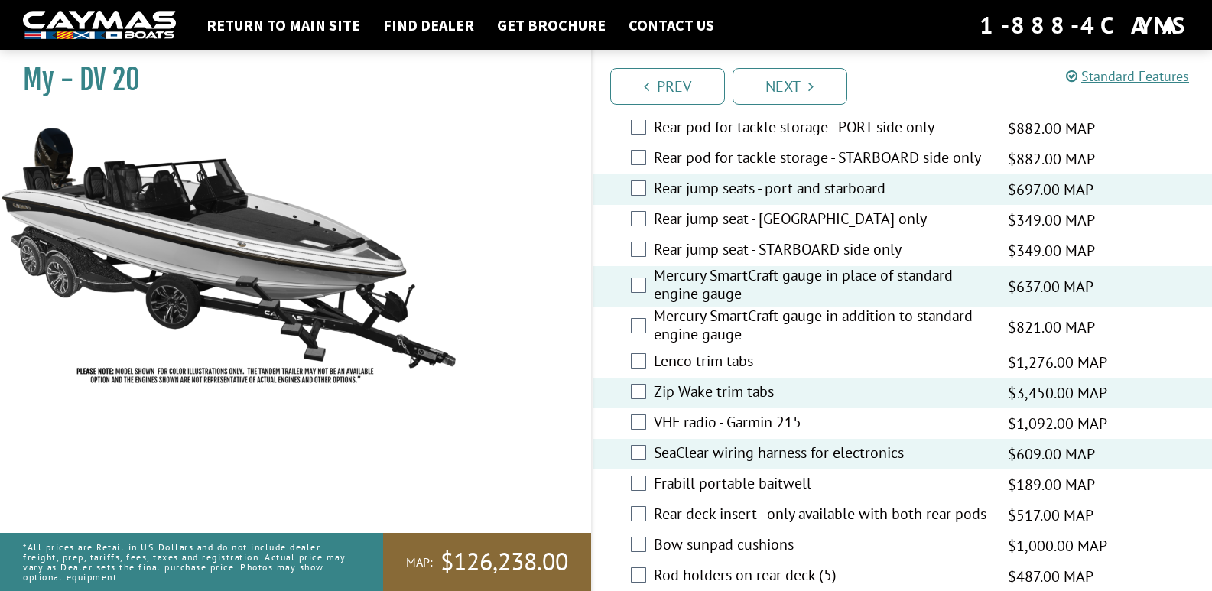
scroll to position [2905, 0]
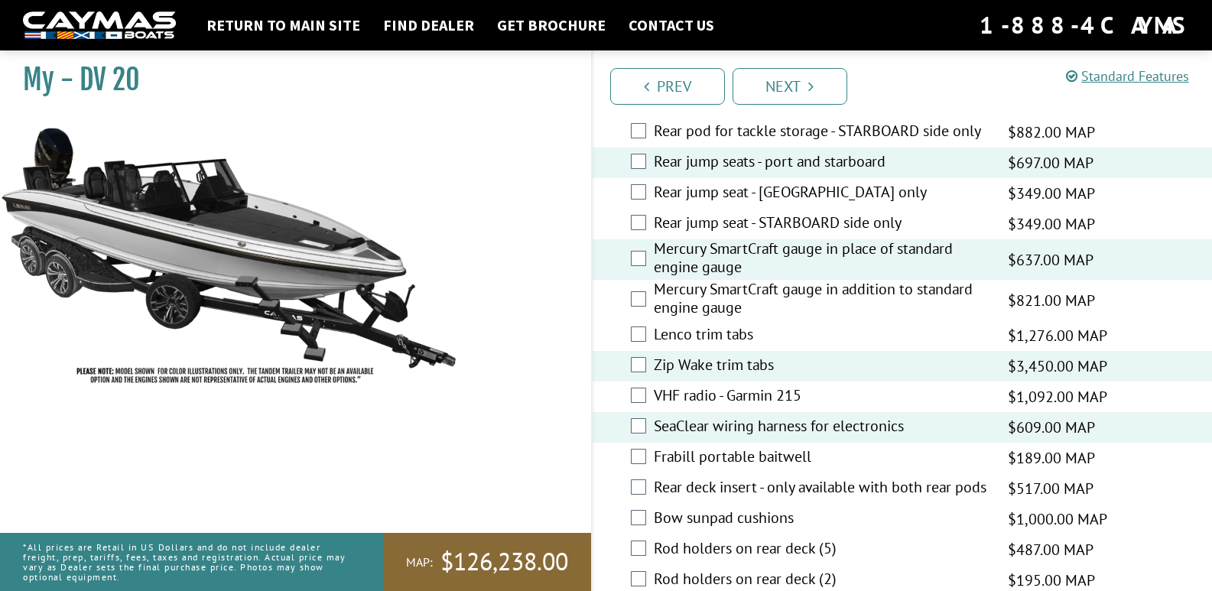
click at [705, 478] on label "Rear deck insert - only available with both rear pods" at bounding box center [821, 489] width 335 height 22
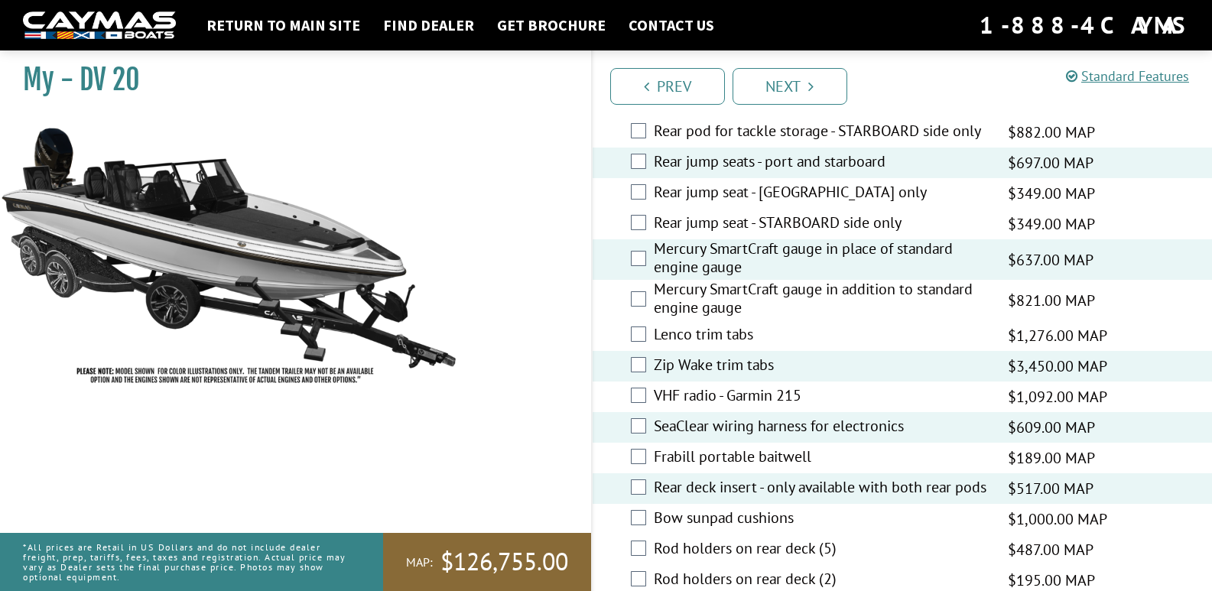
scroll to position [2982, 0]
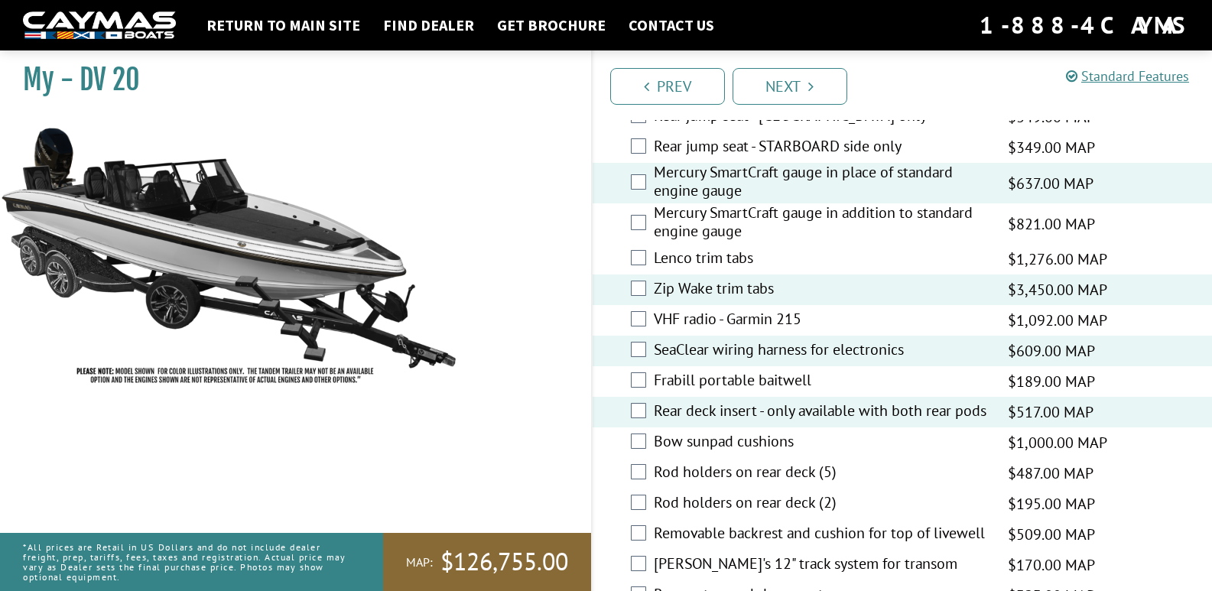
click at [734, 432] on label "Bow sunpad cushions" at bounding box center [821, 443] width 335 height 22
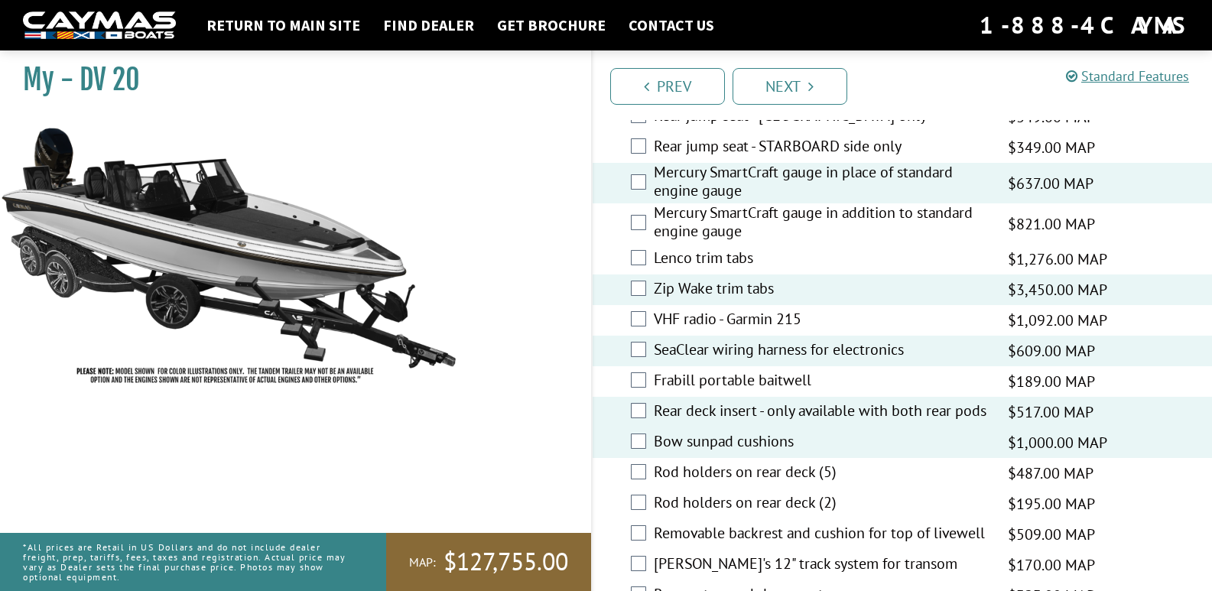
click at [744, 463] on label "Rod holders on rear deck (5)" at bounding box center [821, 474] width 335 height 22
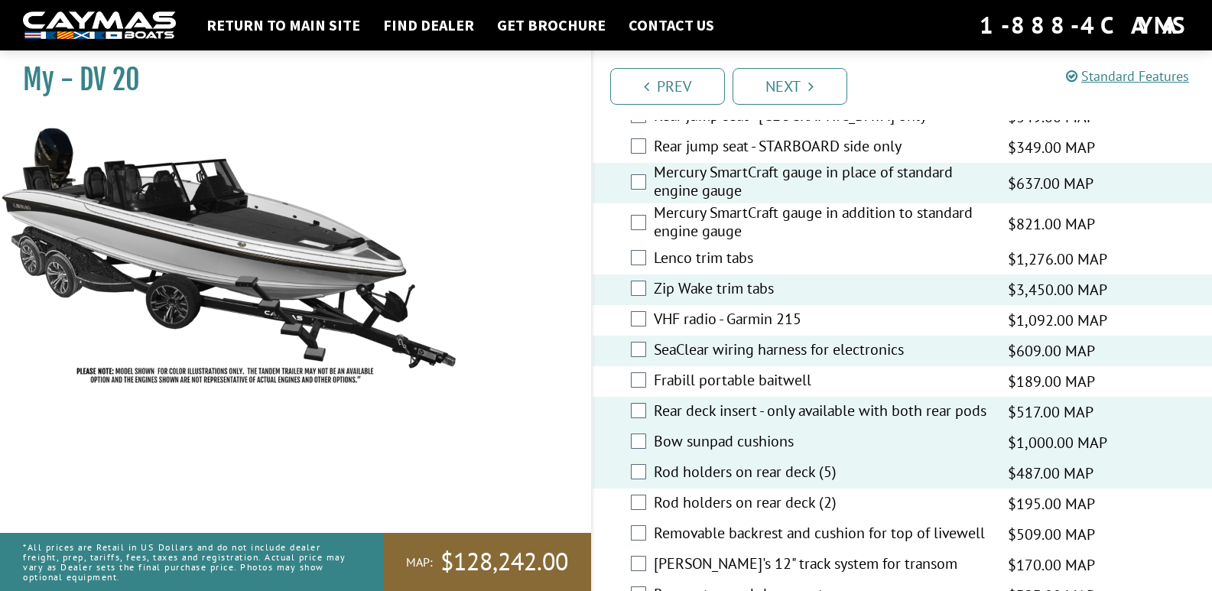
scroll to position [3058, 0]
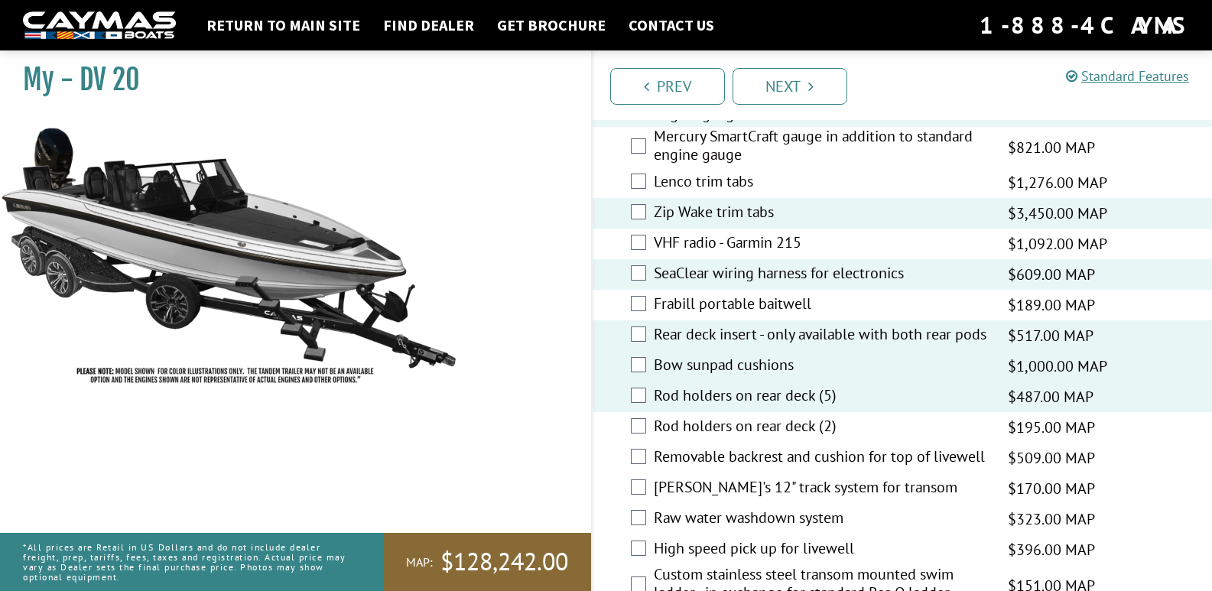
click at [781, 478] on label "[PERSON_NAME]'s 12" track system for transom" at bounding box center [821, 489] width 335 height 22
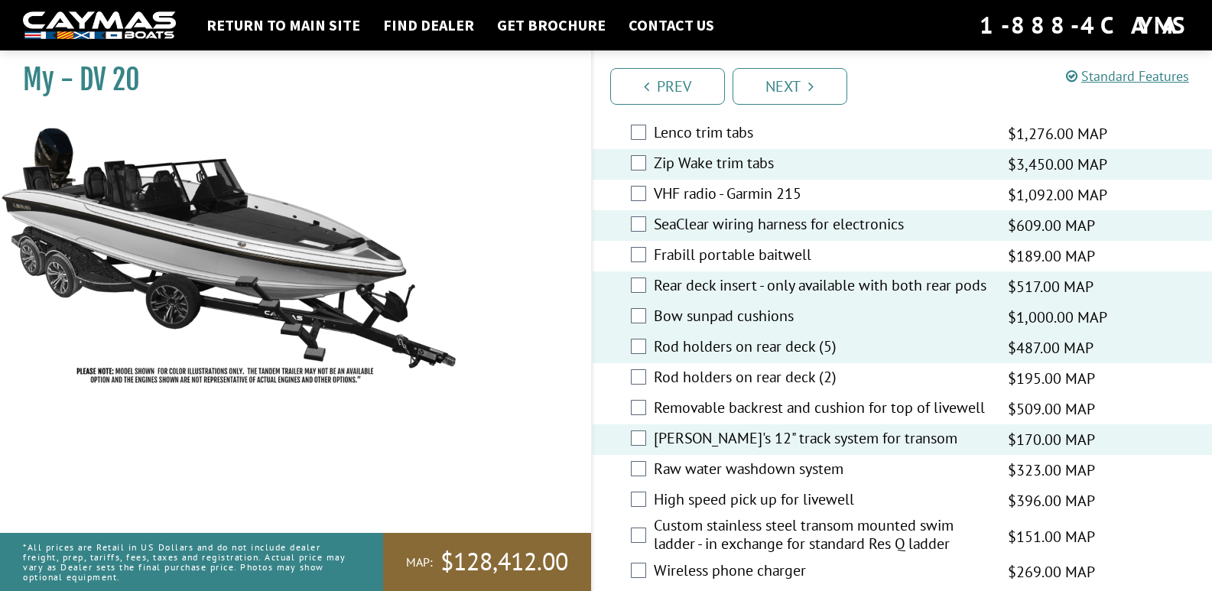
scroll to position [3135, 0]
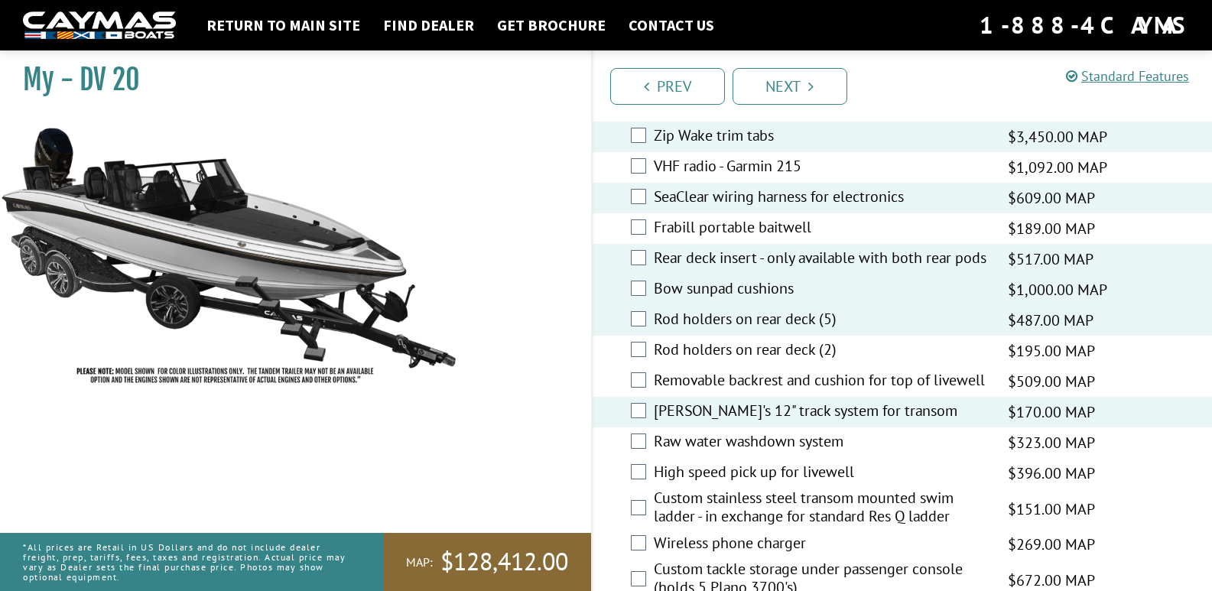
click at [737, 432] on label "Raw water washdown system" at bounding box center [821, 443] width 335 height 22
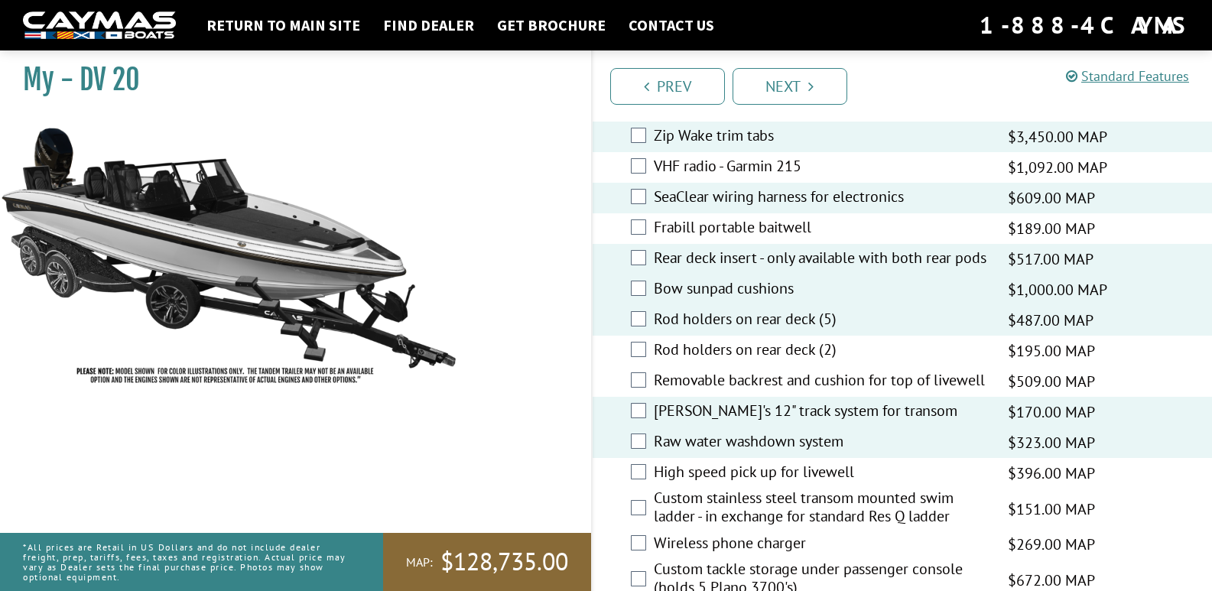
click at [791, 489] on label "Custom stainless steel transom mounted swim ladder - in exchange for standard R…" at bounding box center [821, 509] width 335 height 41
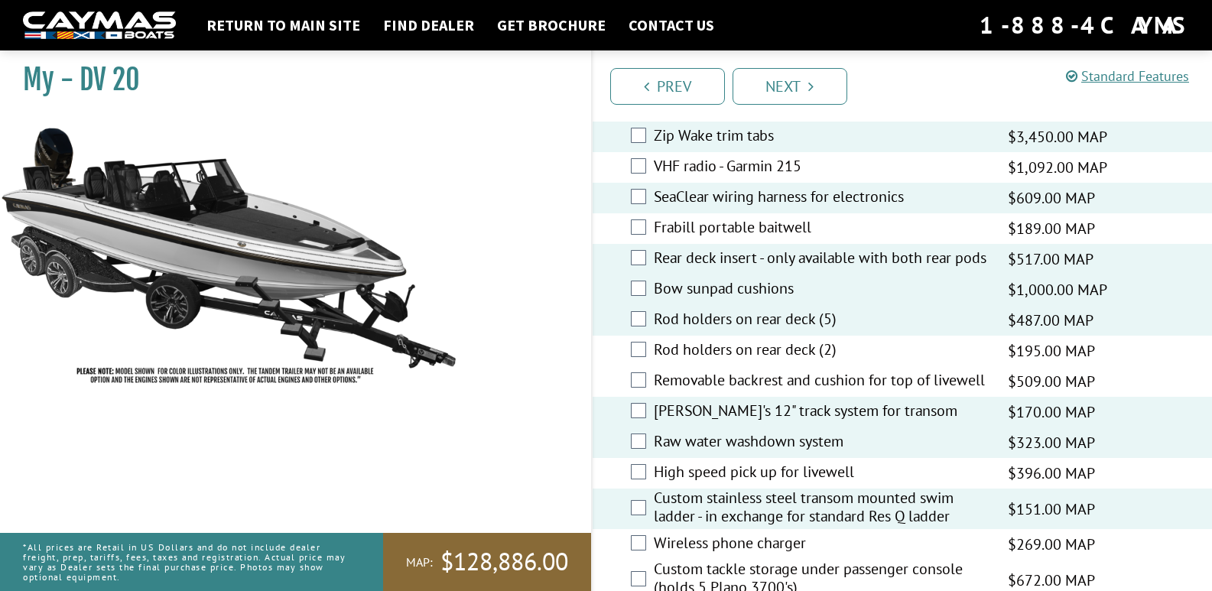
click at [746, 534] on label "Wireless phone charger" at bounding box center [821, 545] width 335 height 22
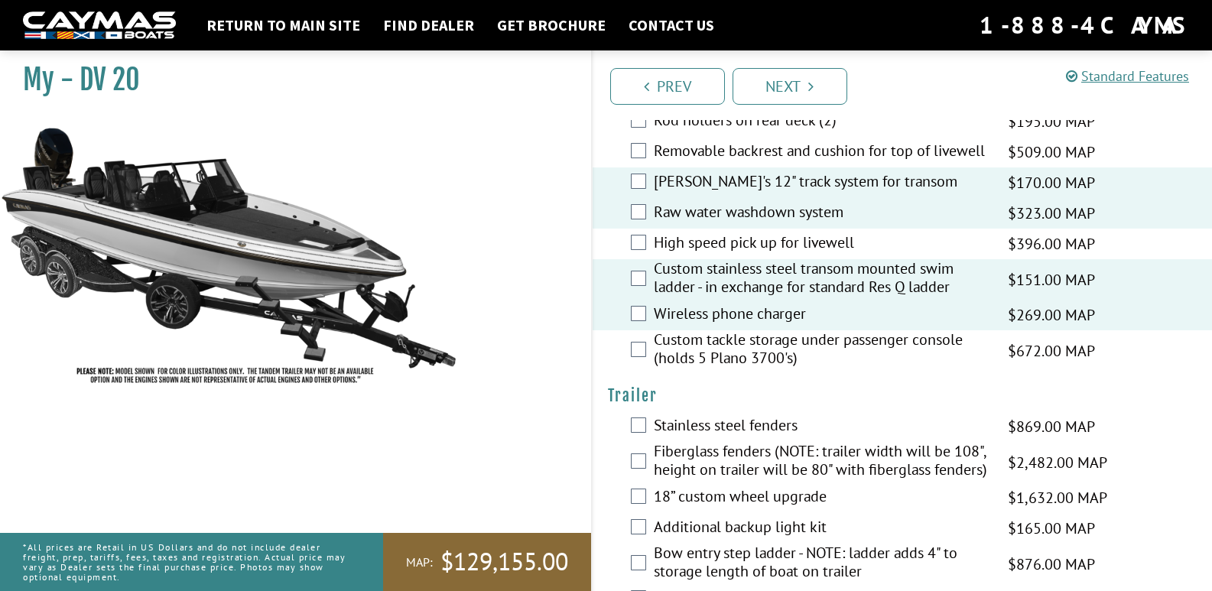
scroll to position [3441, 0]
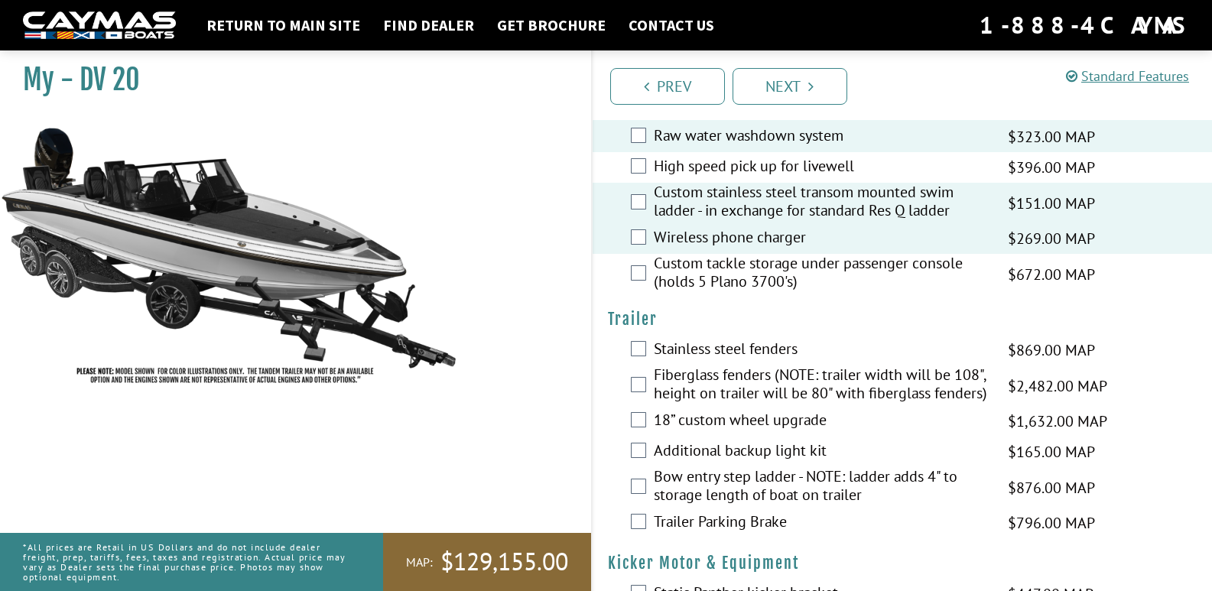
click at [736, 365] on label "Fiberglass fenders (NOTE: trailer width will be 108", height on trailer will be…" at bounding box center [821, 385] width 335 height 41
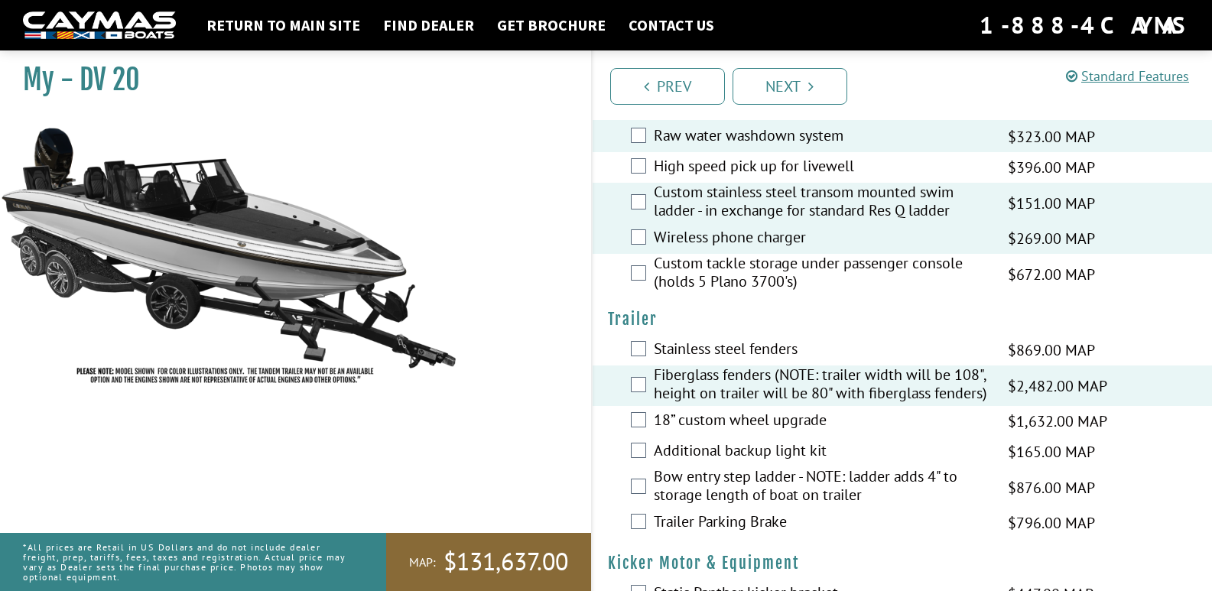
click at [723, 411] on label "18” custom wheel upgrade" at bounding box center [821, 422] width 335 height 22
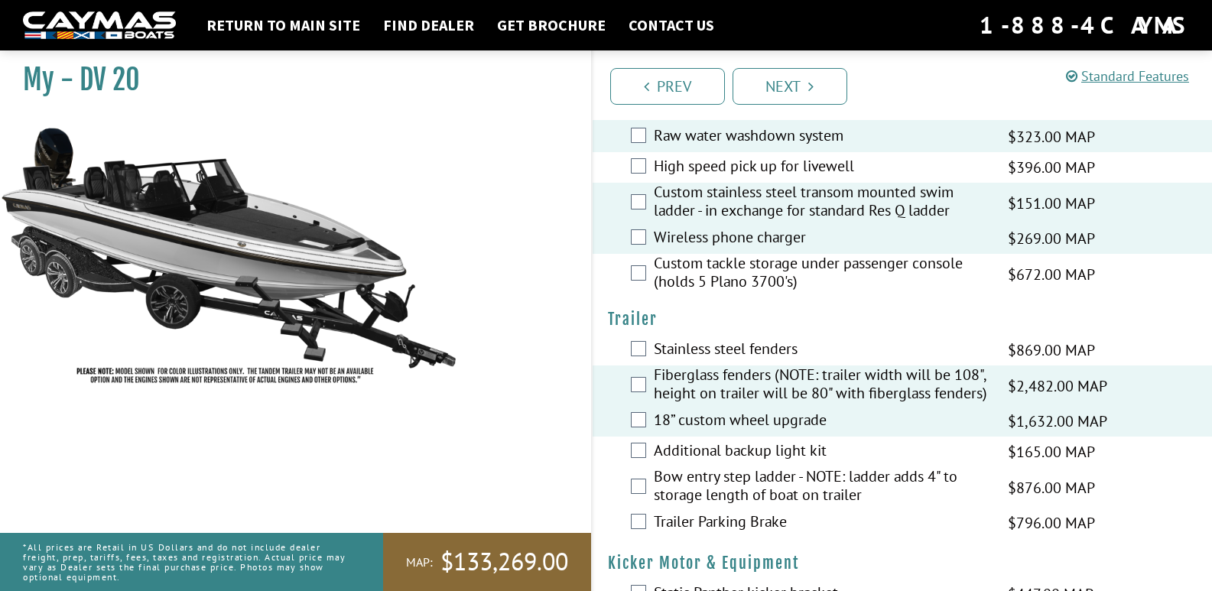
click at [738, 441] on label "Additional backup light kit" at bounding box center [821, 452] width 335 height 22
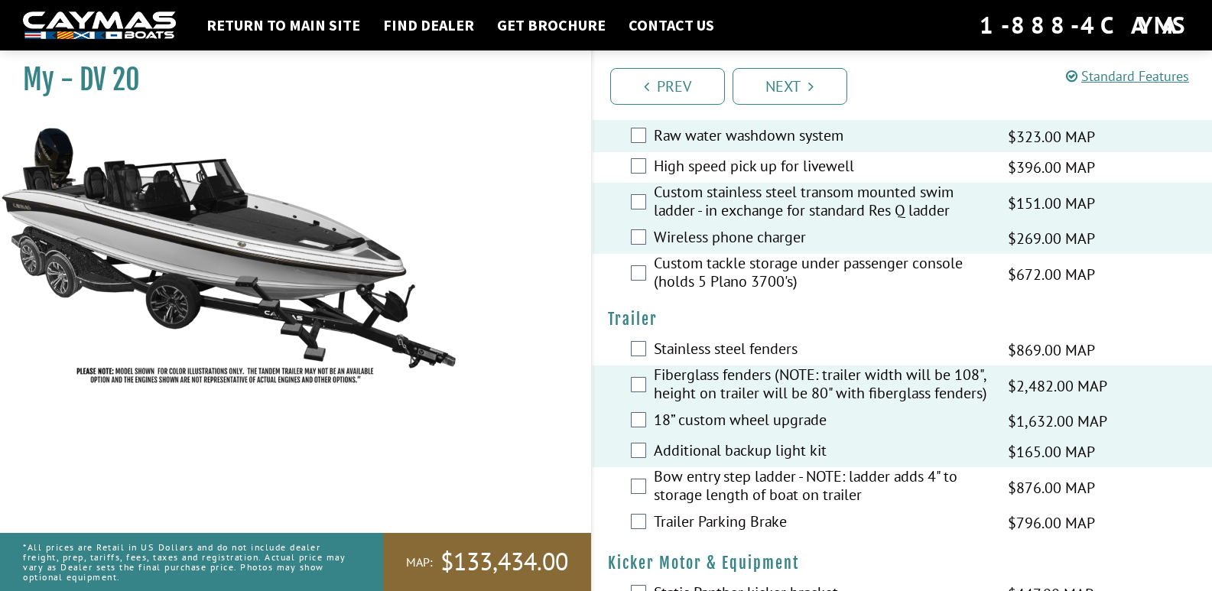
click at [820, 467] on label "Bow entry step ladder - NOTE: ladder adds 4" to storage length of boat on trail…" at bounding box center [821, 487] width 335 height 41
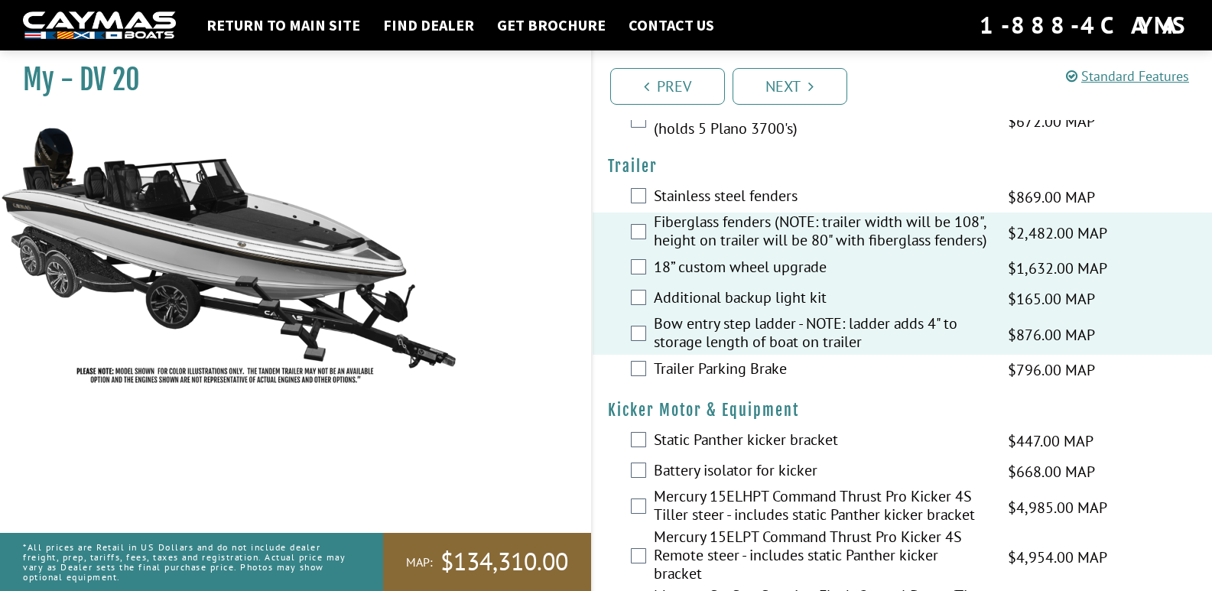
scroll to position [3670, 0]
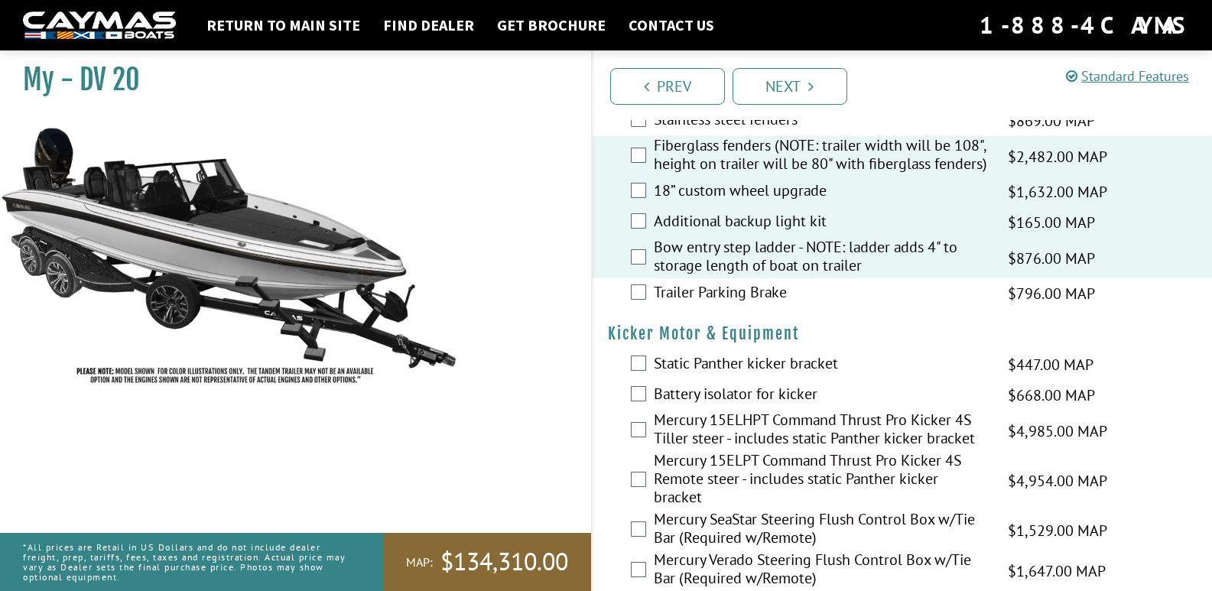
click at [783, 451] on label "Mercury 15ELPT Command Thrust Pro Kicker 4S Remote steer - includes static Pant…" at bounding box center [821, 480] width 335 height 59
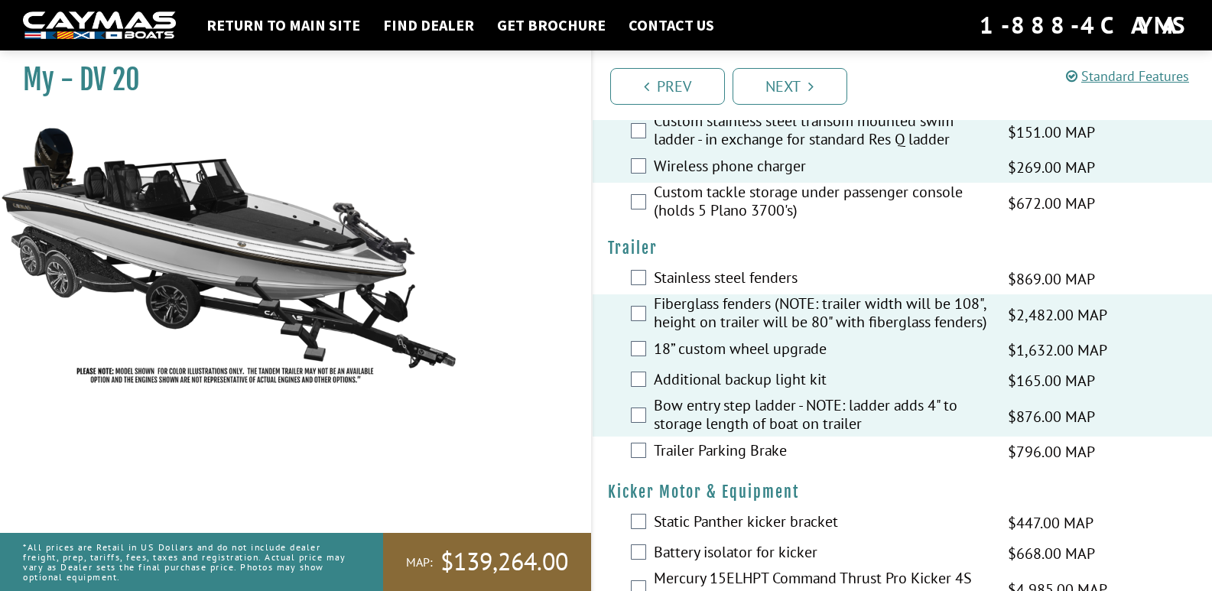
scroll to position [3255, 0]
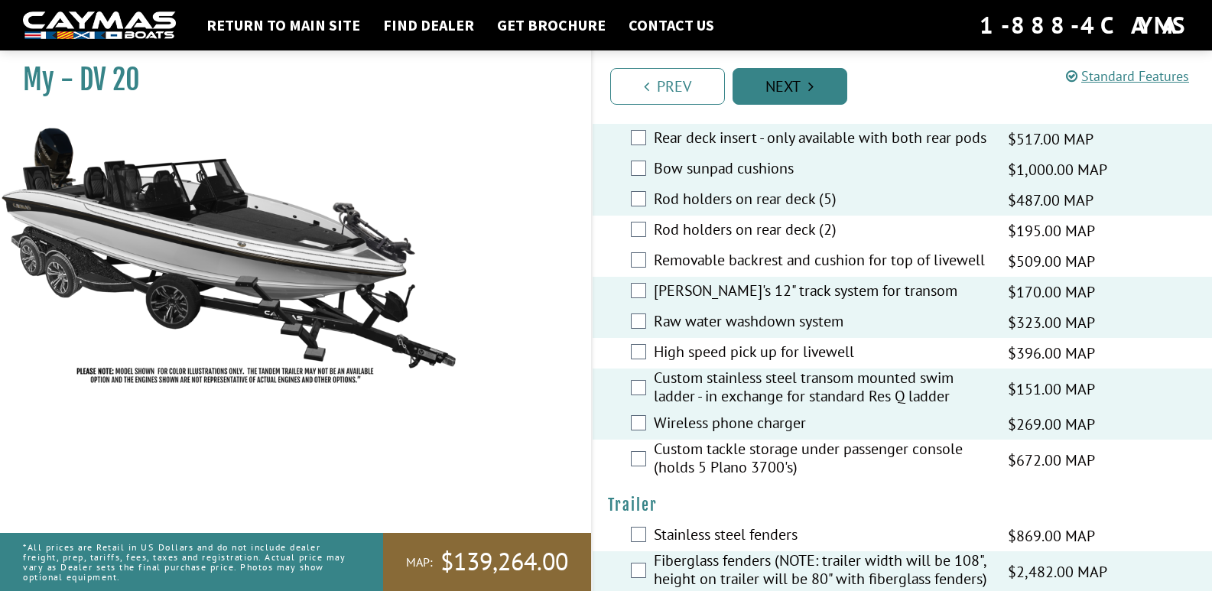
click at [794, 92] on link "Next" at bounding box center [789, 86] width 115 height 37
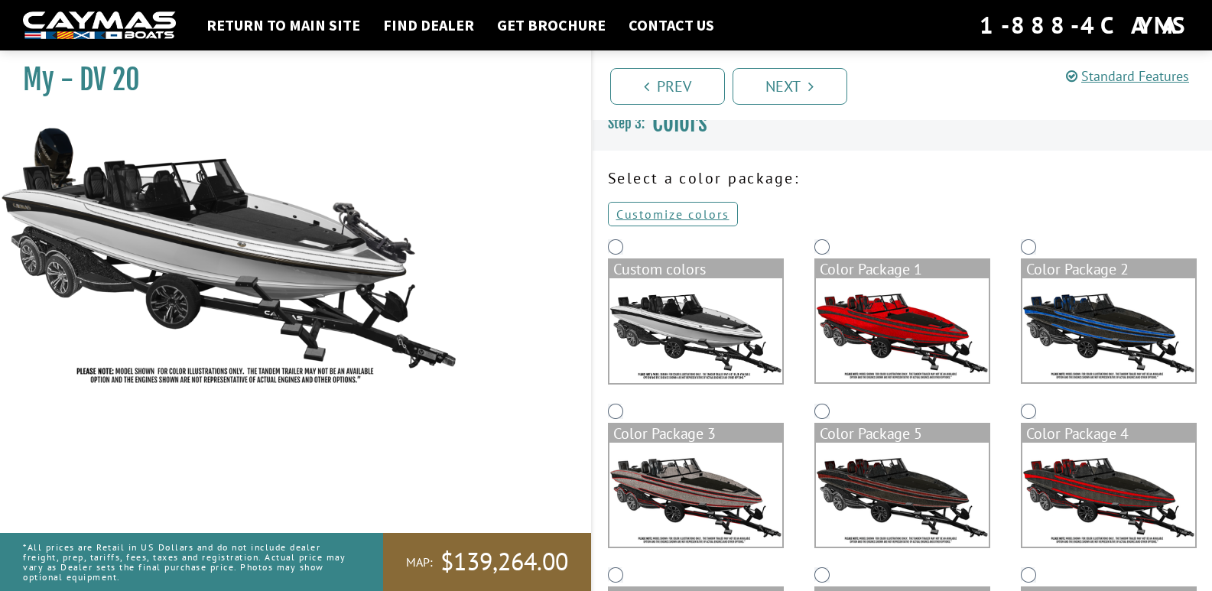
scroll to position [0, 0]
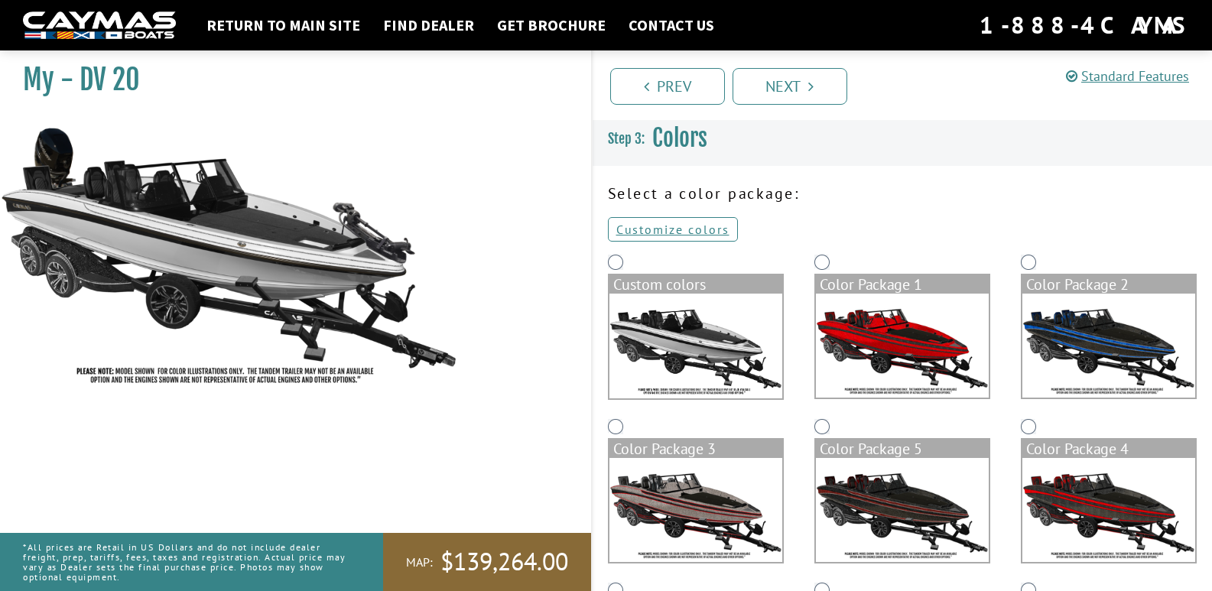
click at [714, 322] on img at bounding box center [695, 346] width 173 height 105
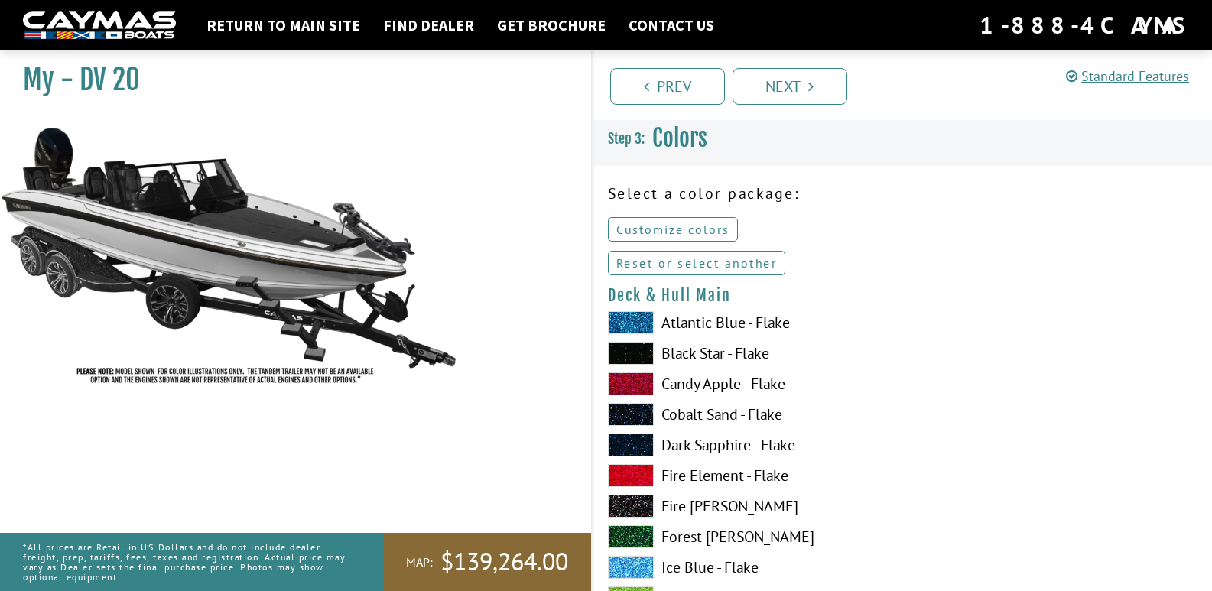
click at [677, 261] on link "Reset or select another" at bounding box center [697, 263] width 178 height 24
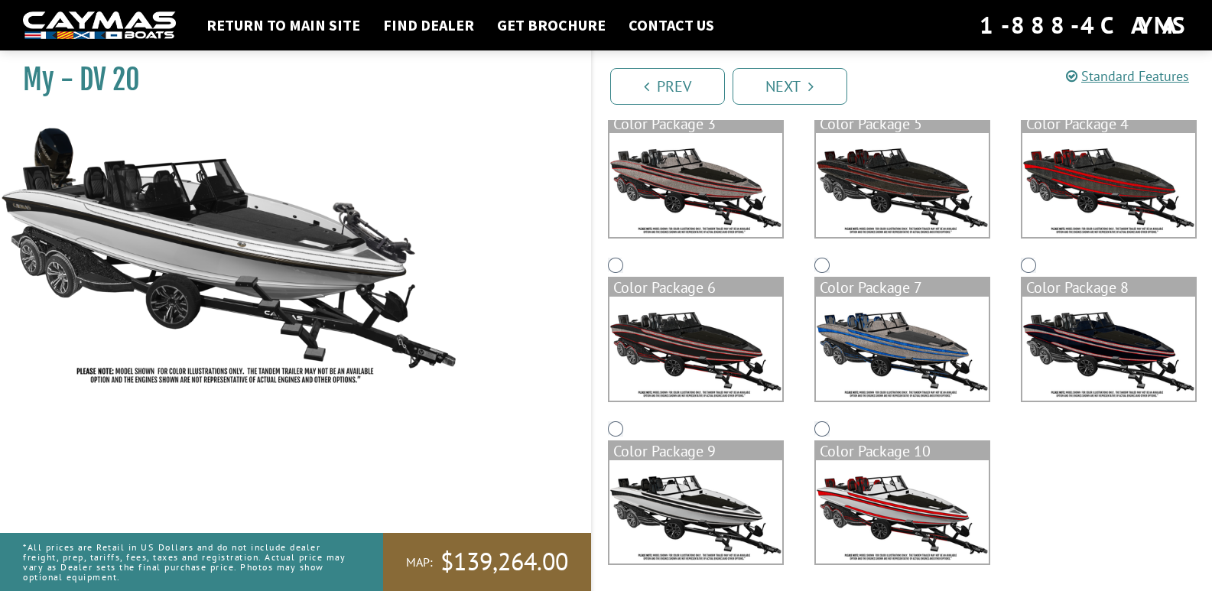
scroll to position [329, 0]
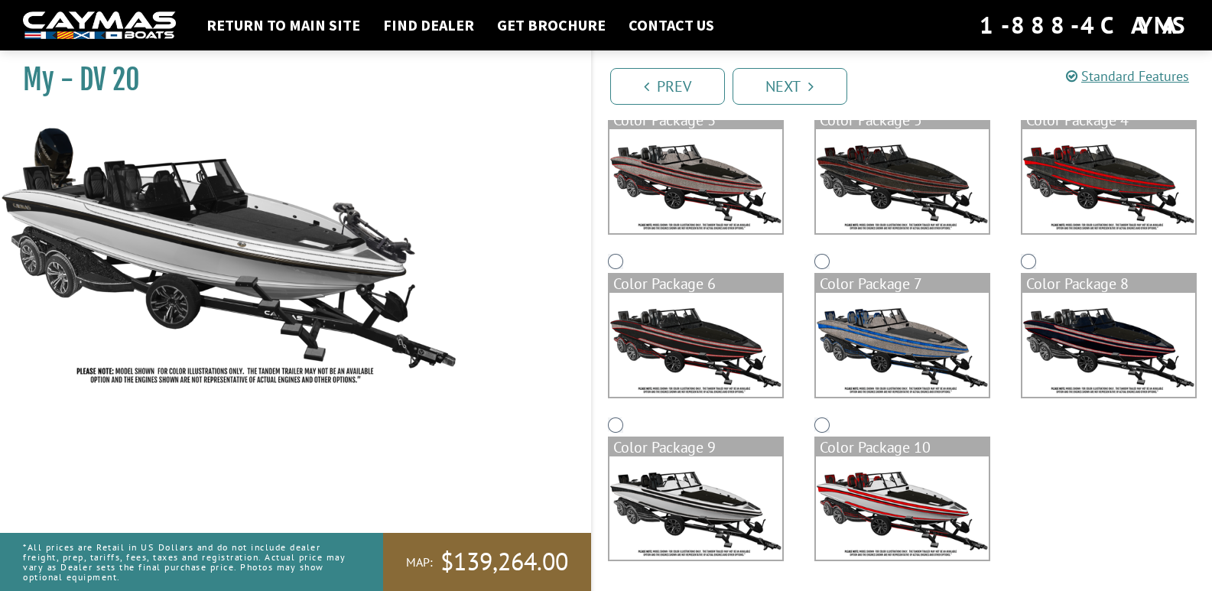
click at [703, 488] on img at bounding box center [695, 508] width 173 height 104
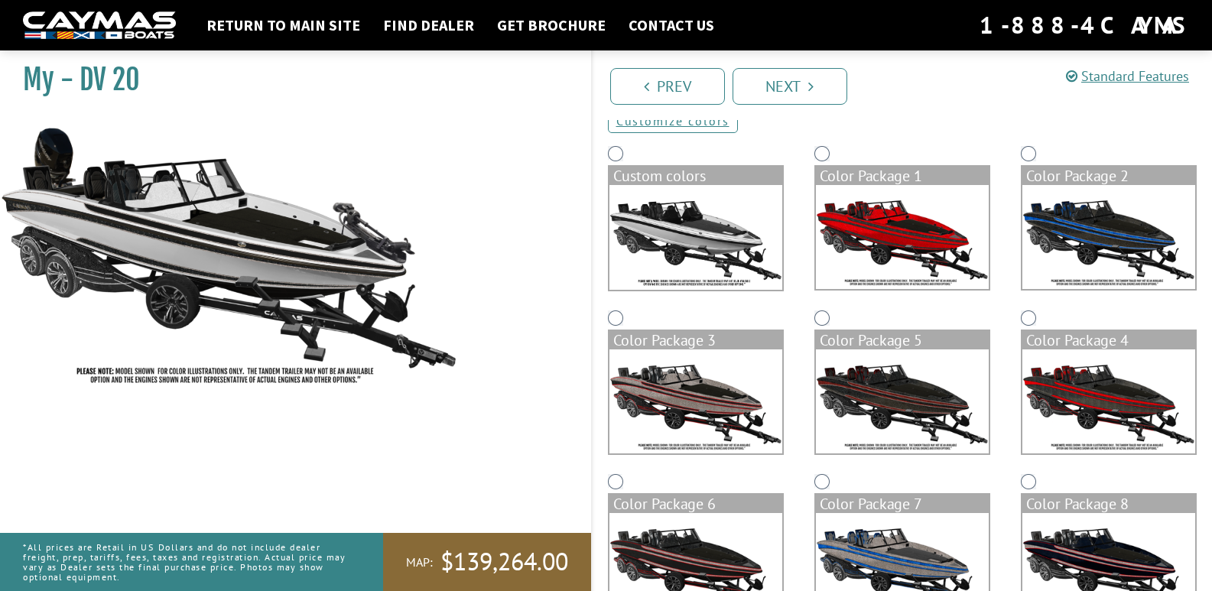
scroll to position [99, 0]
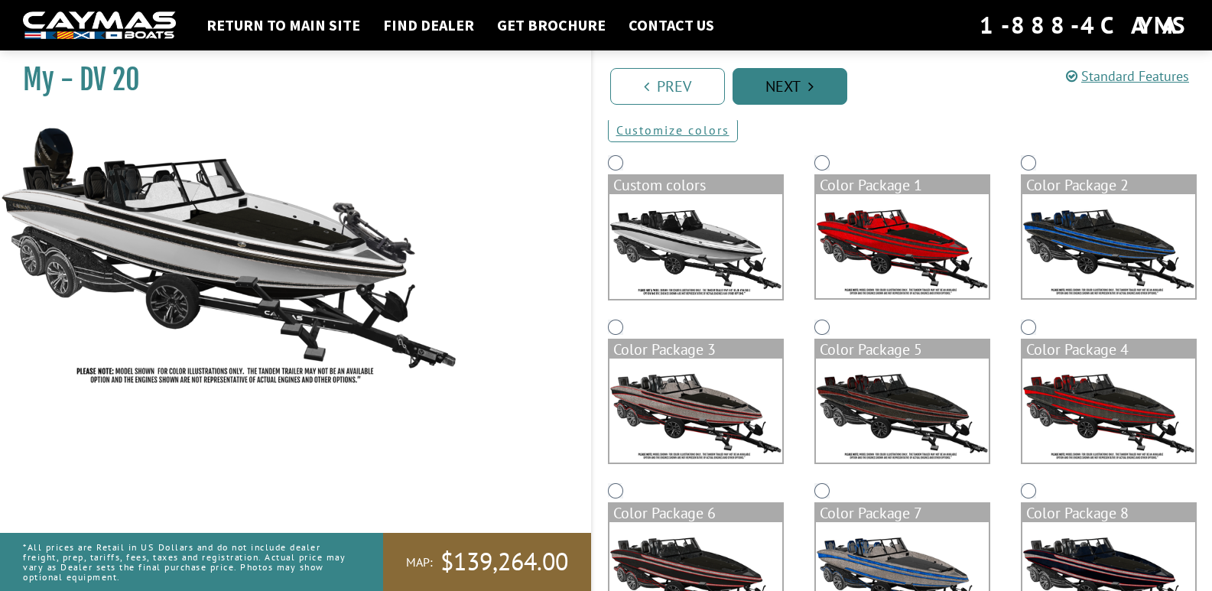
click at [787, 89] on link "Next" at bounding box center [789, 86] width 115 height 37
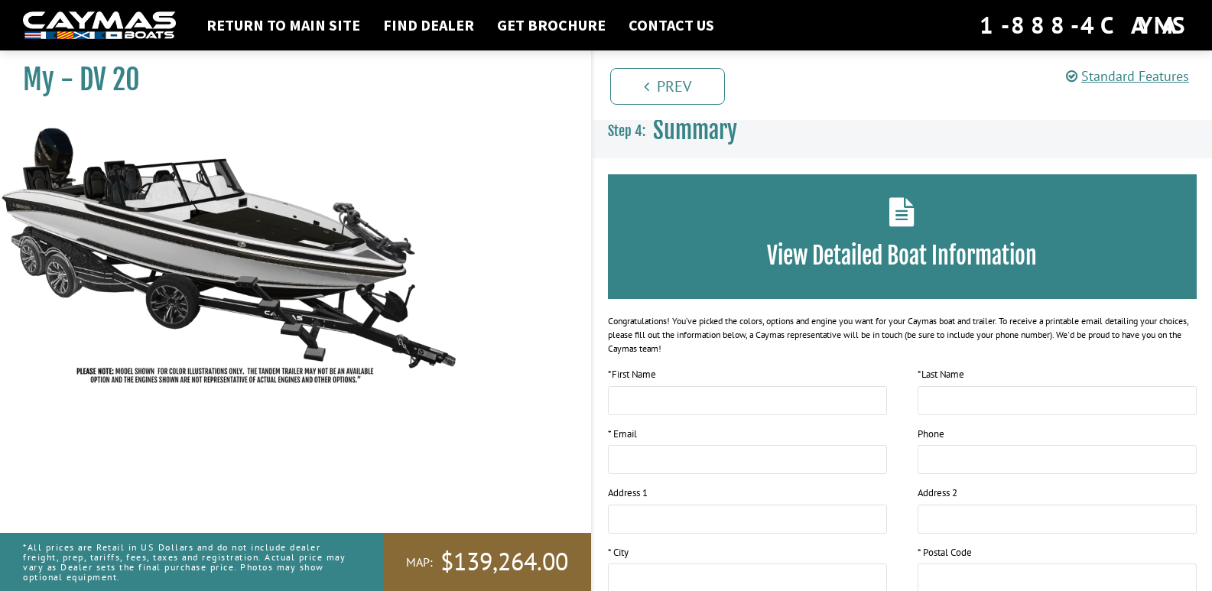
scroll to position [0, 0]
